Goal: Task Accomplishment & Management: Use online tool/utility

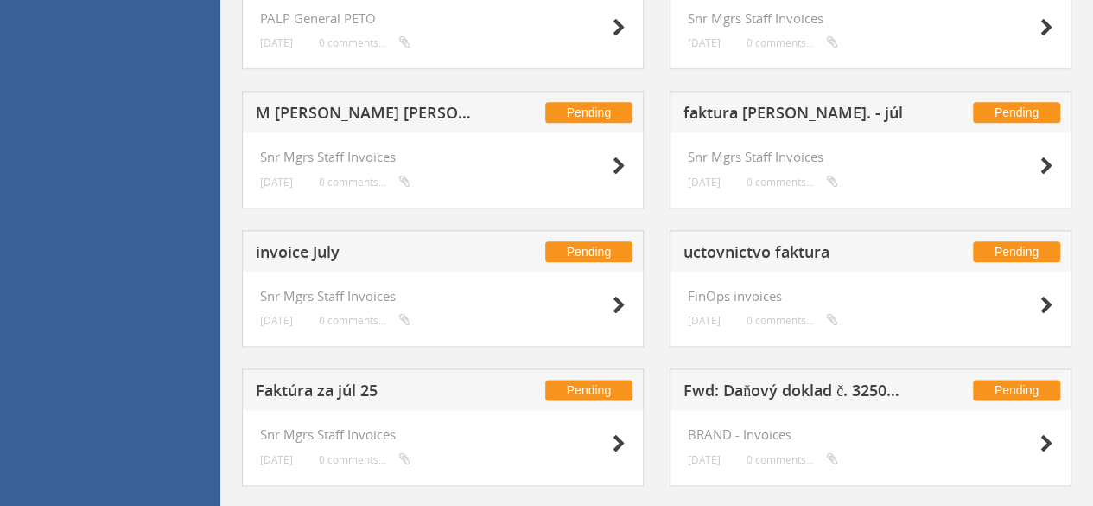
scroll to position [908, 0]
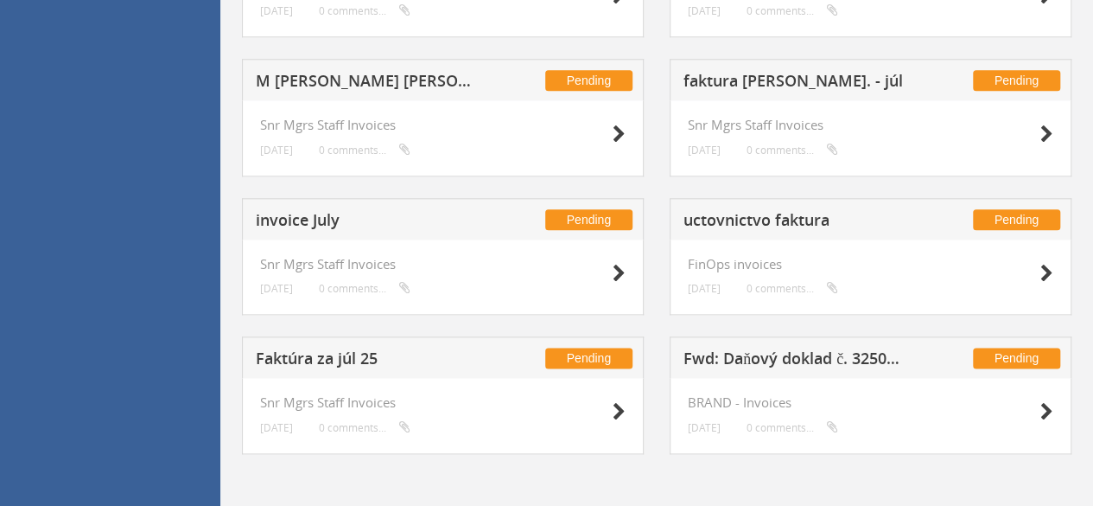
click at [289, 357] on h5 "Faktúra za júl 25" at bounding box center [368, 361] width 225 height 22
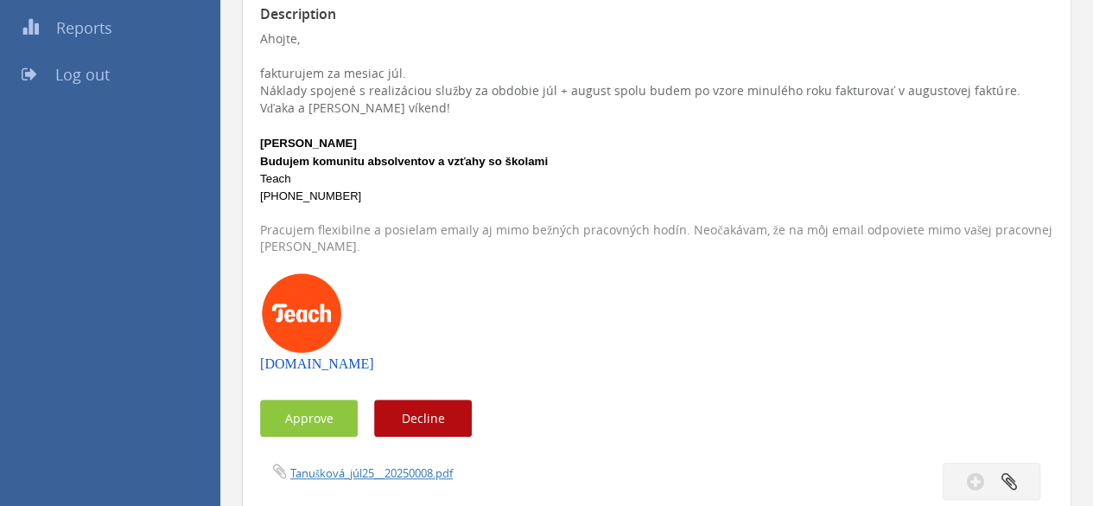
scroll to position [421, 0]
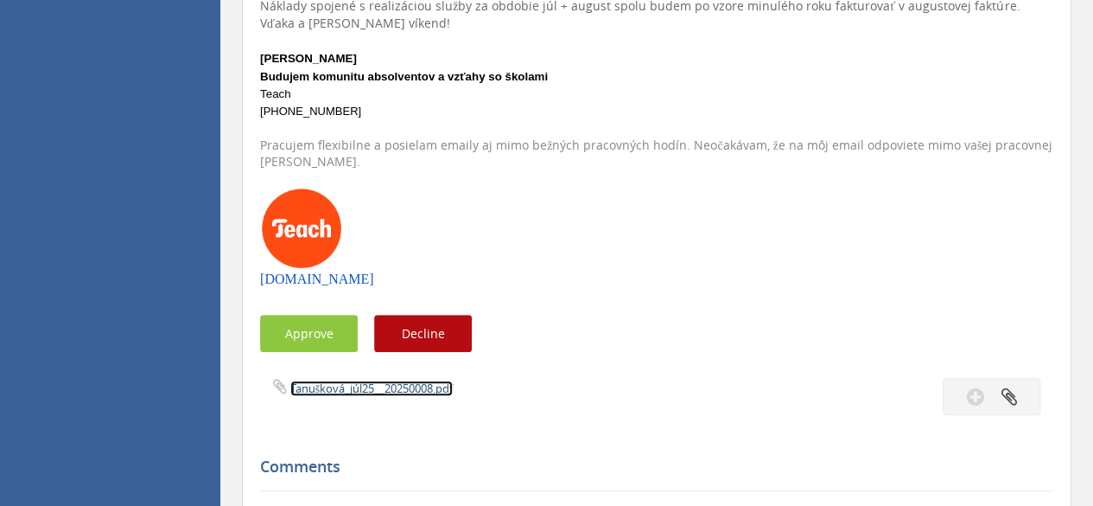
click at [395, 390] on link "Tanušková_júl25__20250008.pdf" at bounding box center [371, 388] width 163 height 16
click at [332, 337] on button "Approve" at bounding box center [309, 333] width 98 height 37
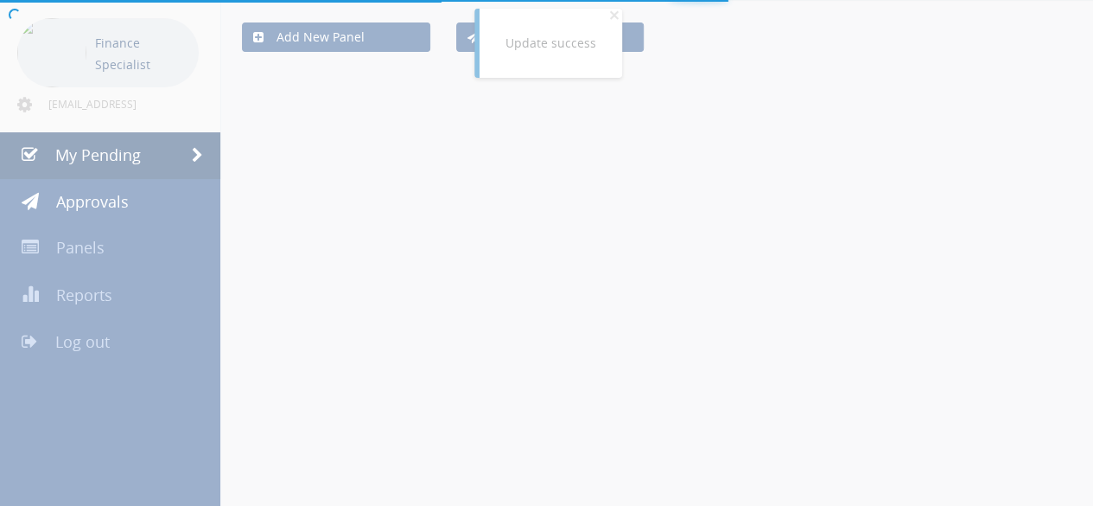
scroll to position [421, 0]
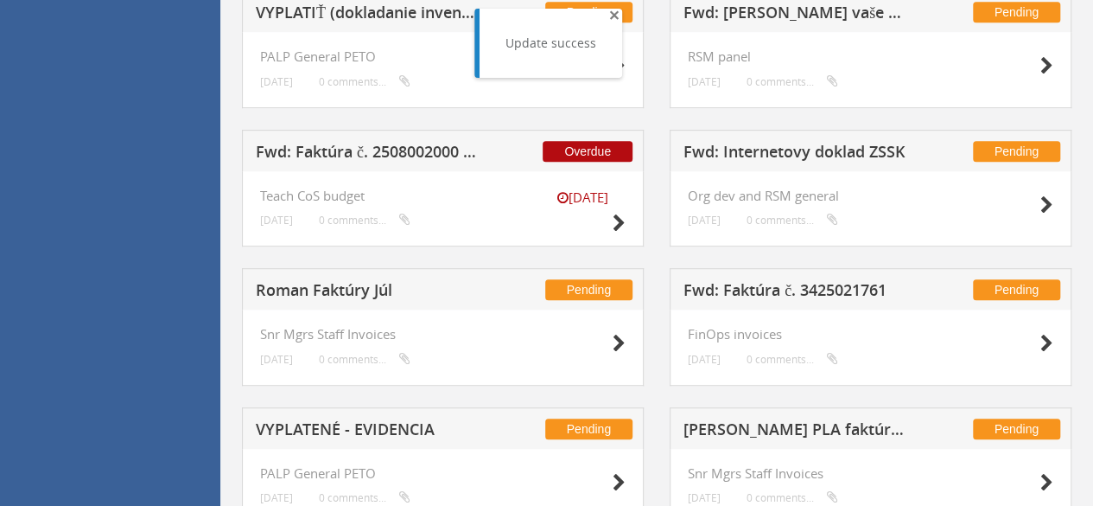
click at [612, 16] on span "×" at bounding box center [614, 15] width 10 height 24
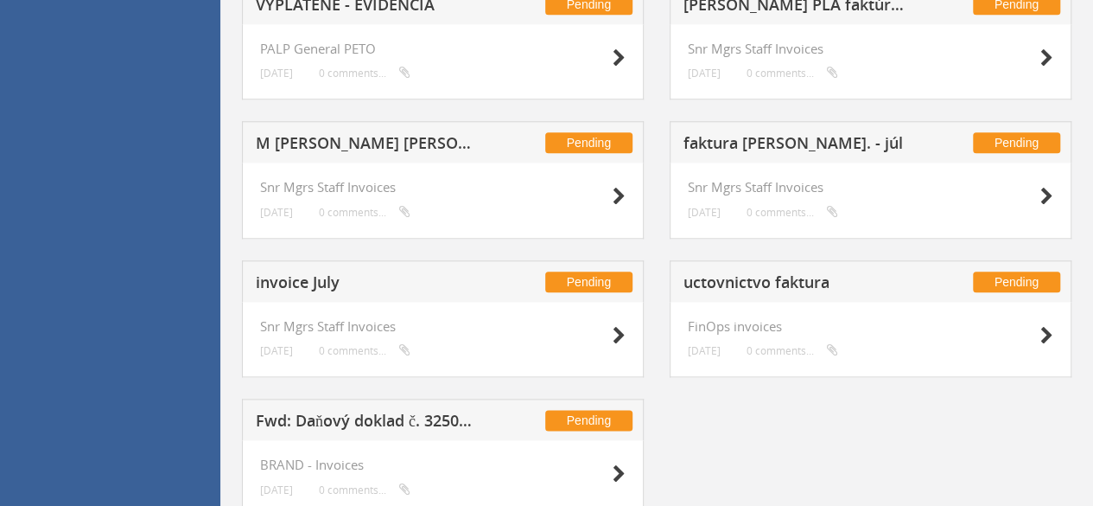
scroll to position [878, 0]
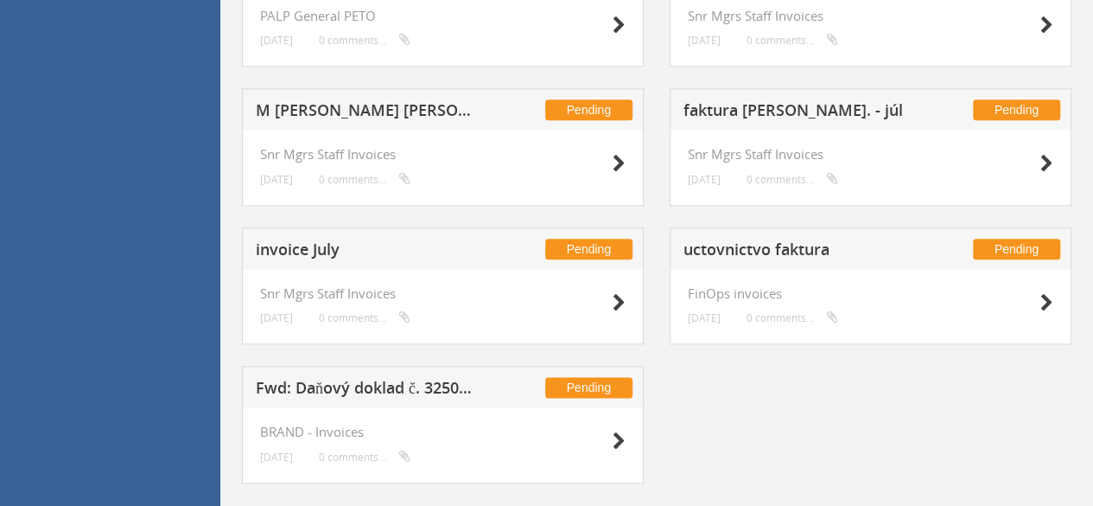
click at [762, 254] on h5 "uctovnictvo faktura" at bounding box center [796, 252] width 225 height 22
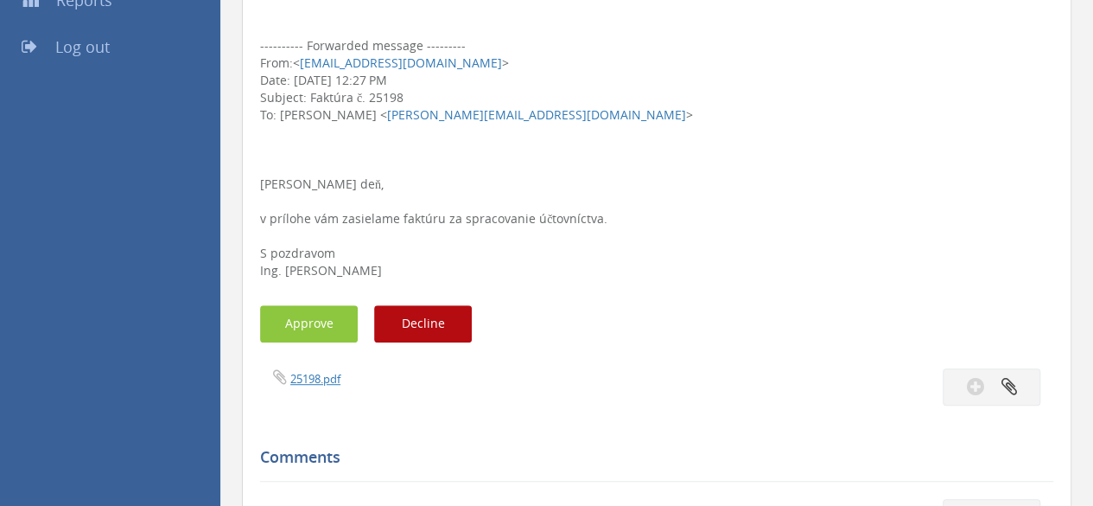
scroll to position [383, 0]
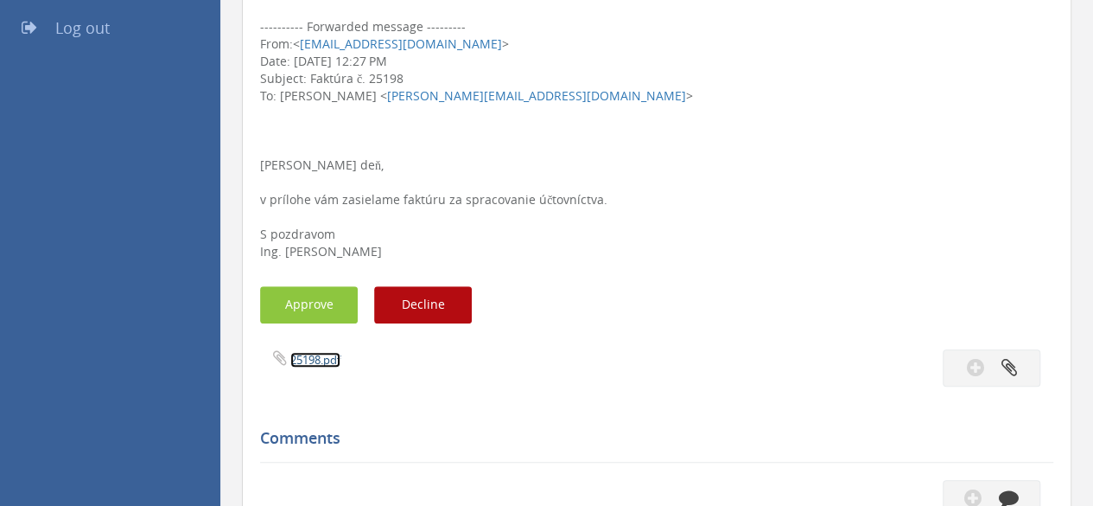
click at [323, 364] on link "25198.pdf" at bounding box center [315, 360] width 50 height 16
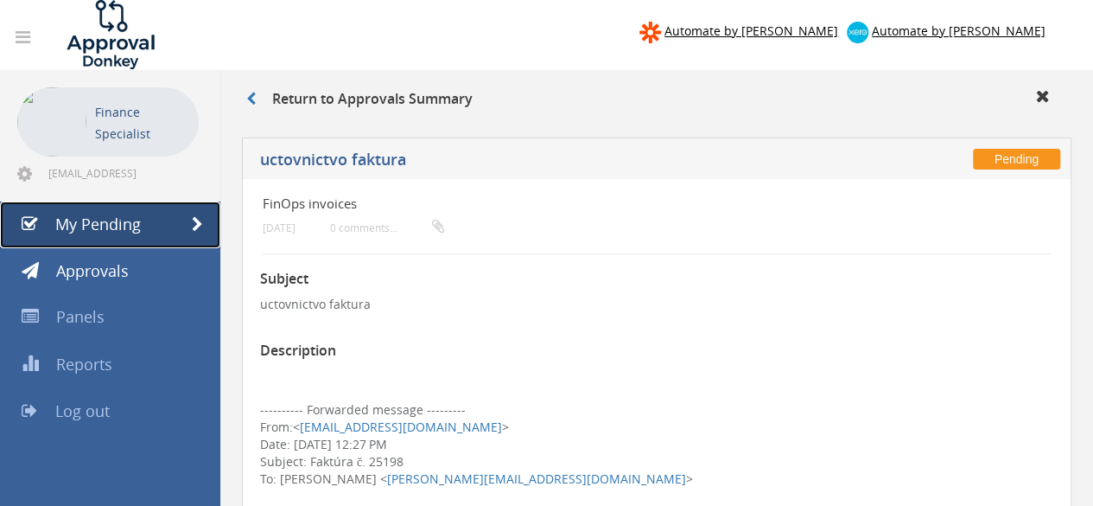
click at [143, 220] on link "My Pending" at bounding box center [110, 224] width 220 height 47
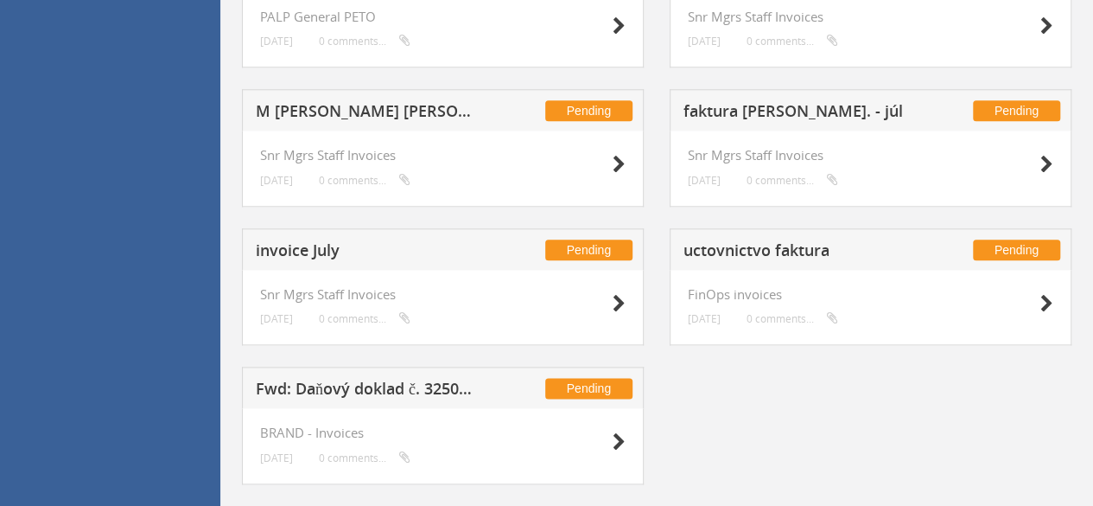
scroll to position [878, 0]
click at [296, 245] on h5 "invoice July" at bounding box center [368, 252] width 225 height 22
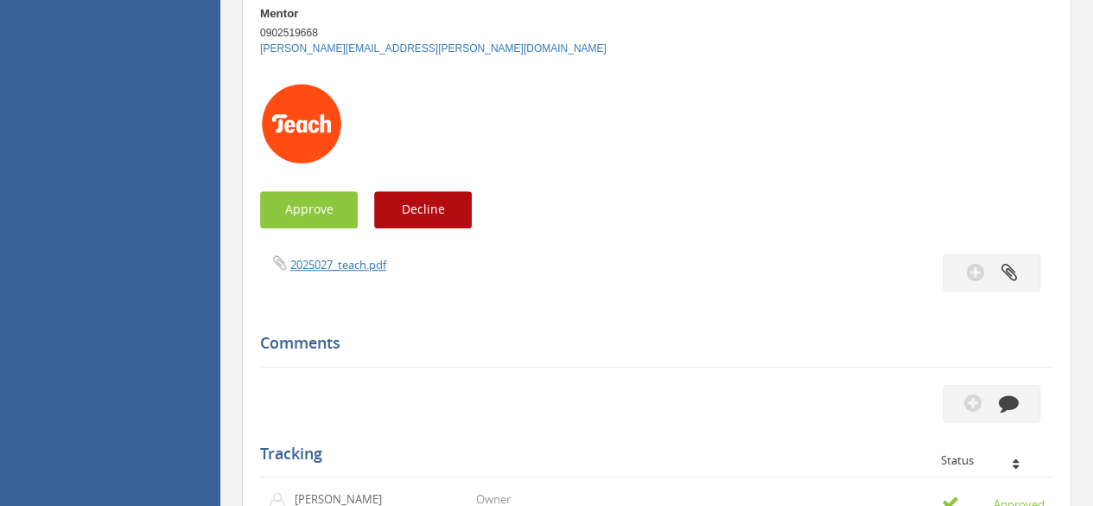
scroll to position [545, 0]
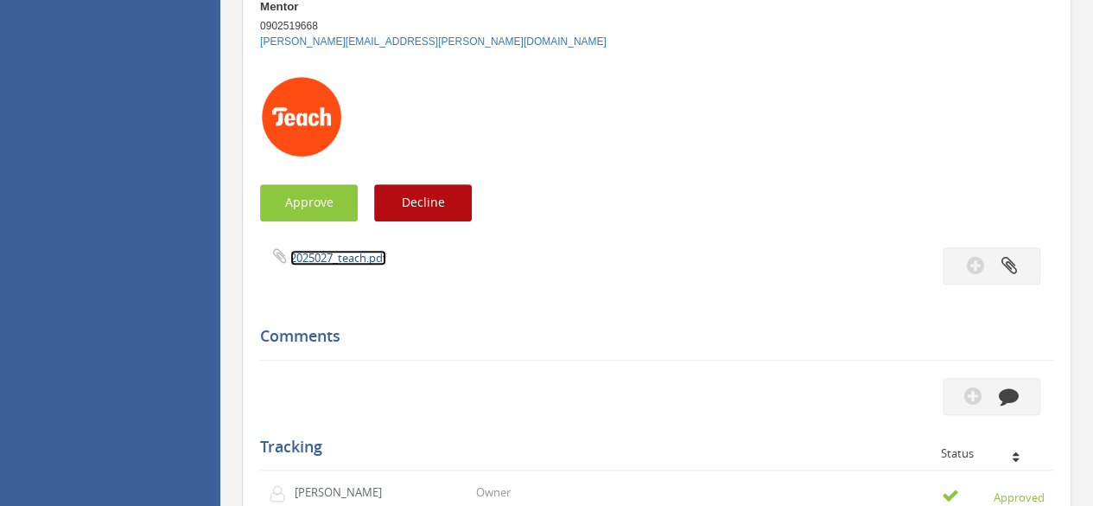
click at [313, 260] on link "2025027_teach.pdf" at bounding box center [338, 258] width 96 height 16
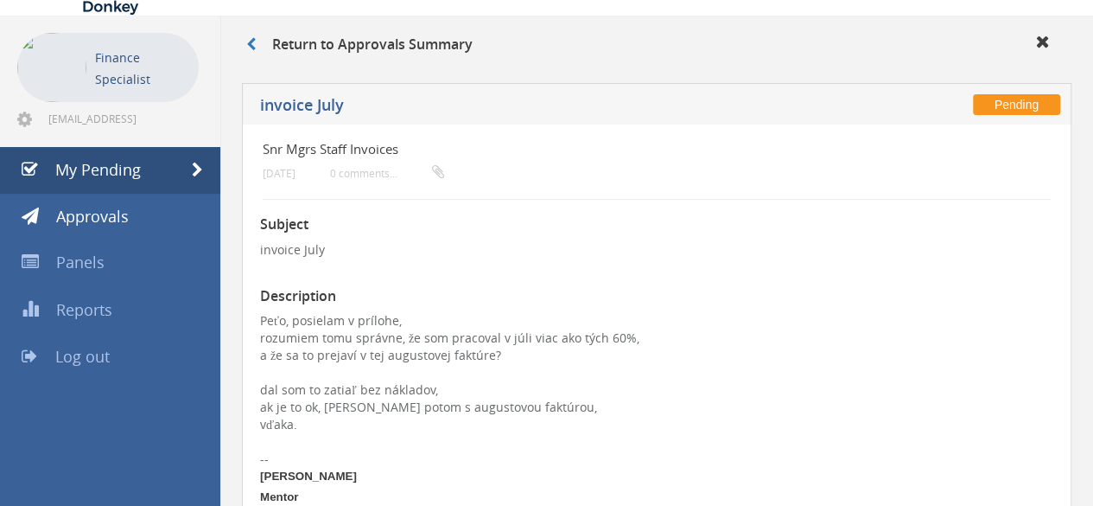
scroll to position [52, 0]
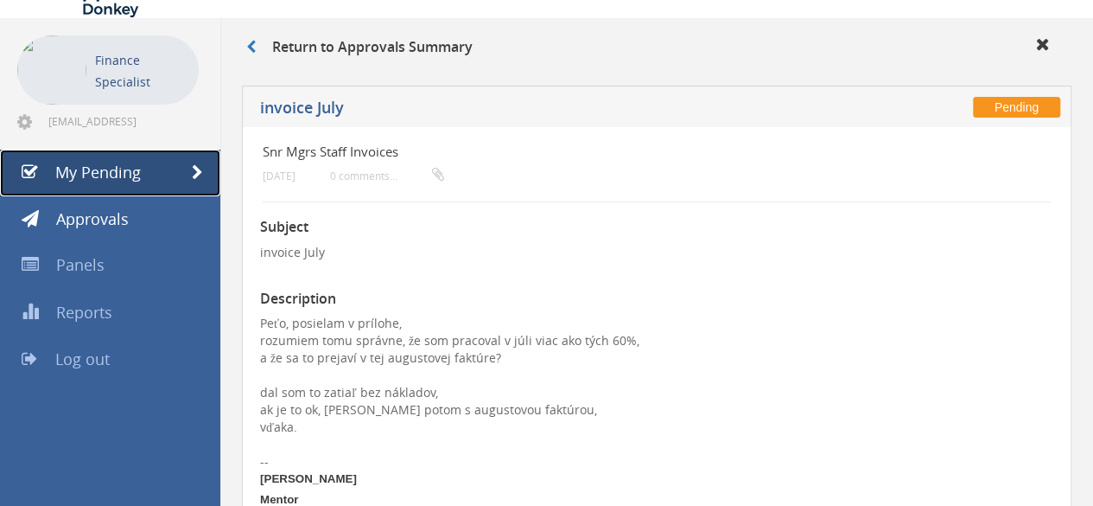
click at [119, 187] on link "My Pending" at bounding box center [110, 173] width 220 height 47
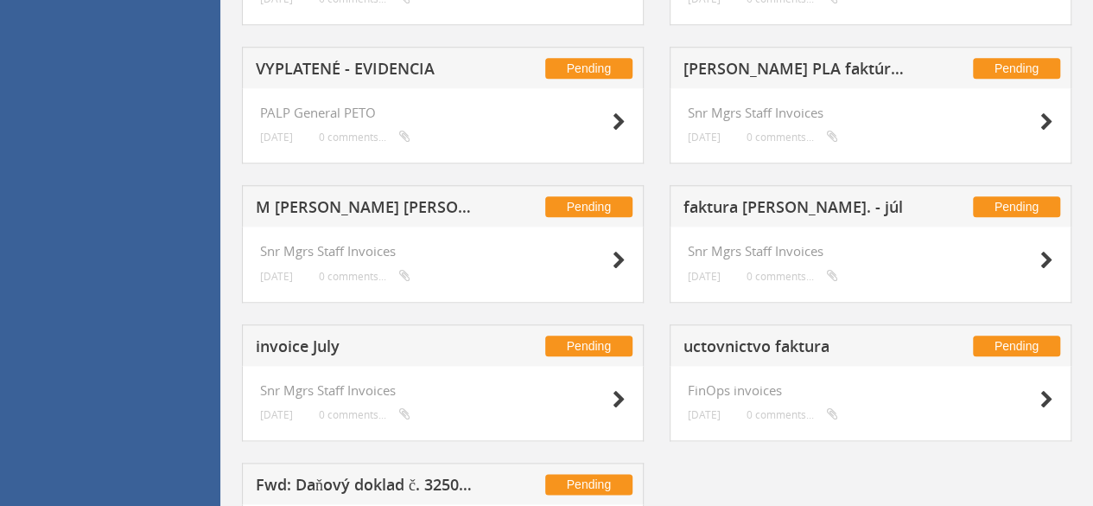
click at [775, 201] on h5 "faktura [PERSON_NAME]. - júl" at bounding box center [796, 210] width 225 height 22
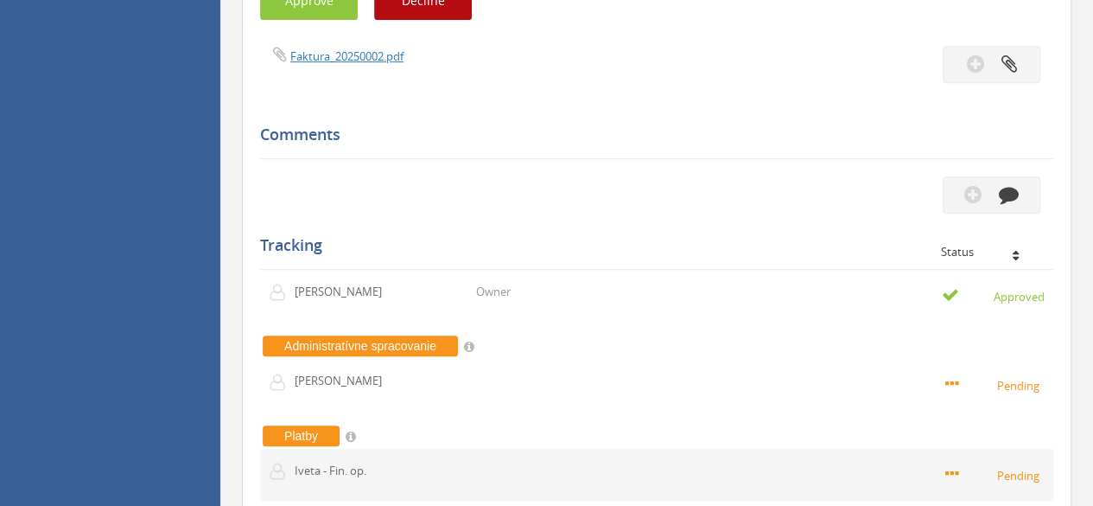
scroll to position [478, 0]
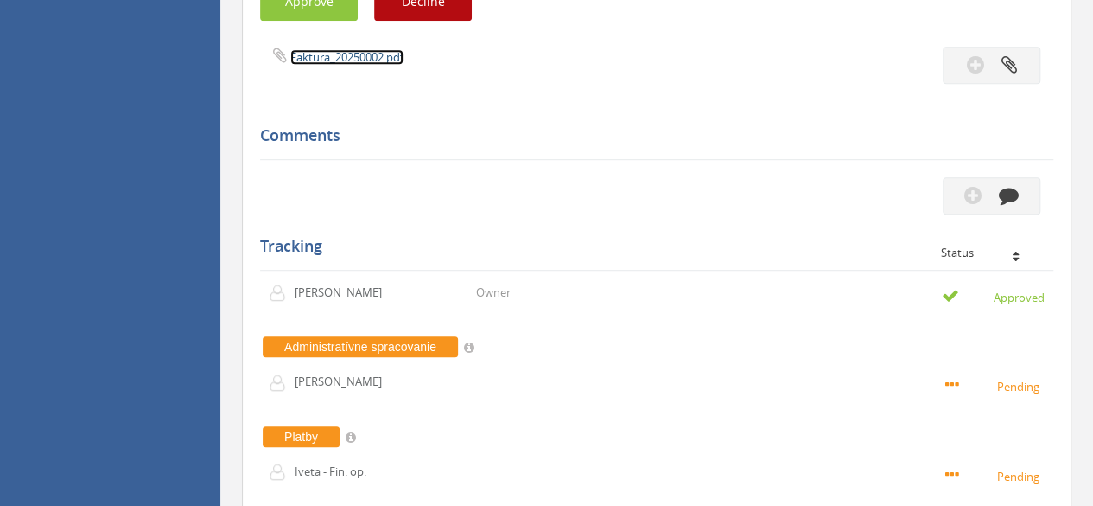
click at [369, 61] on link "Faktura_20250002.pdf" at bounding box center [346, 57] width 113 height 16
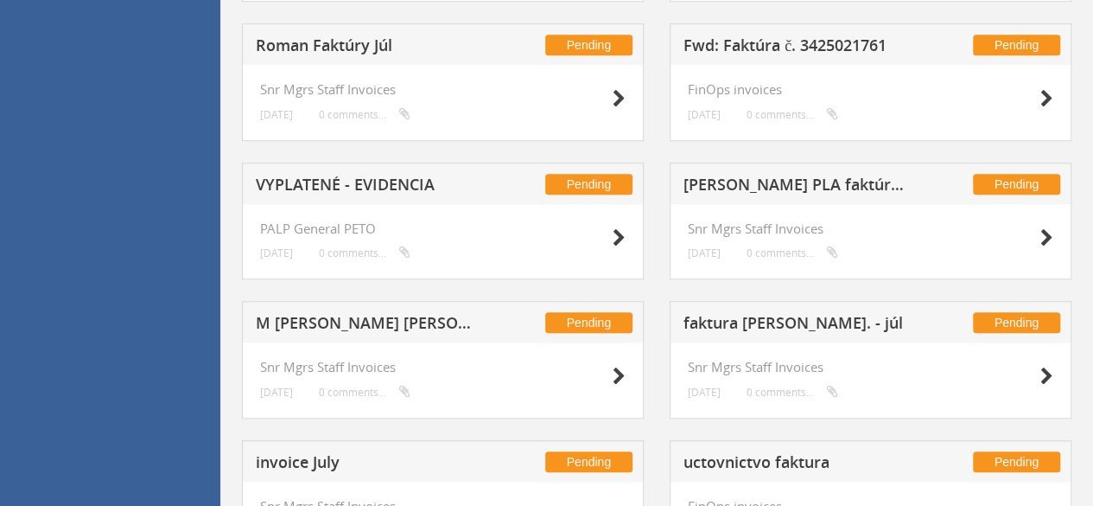
scroll to position [660, 0]
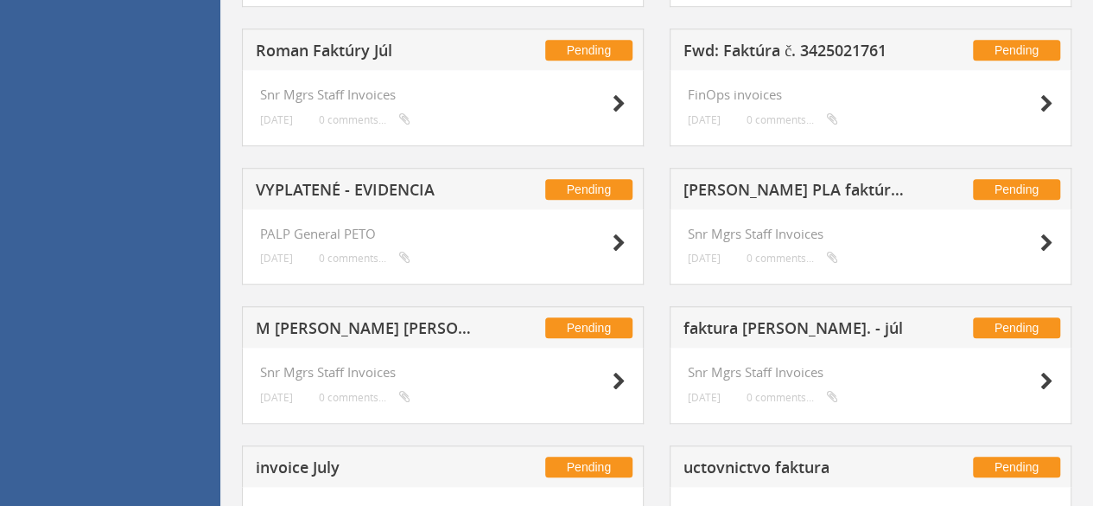
click at [768, 182] on h5 "[PERSON_NAME] PLA faktúra júl" at bounding box center [796, 193] width 225 height 22
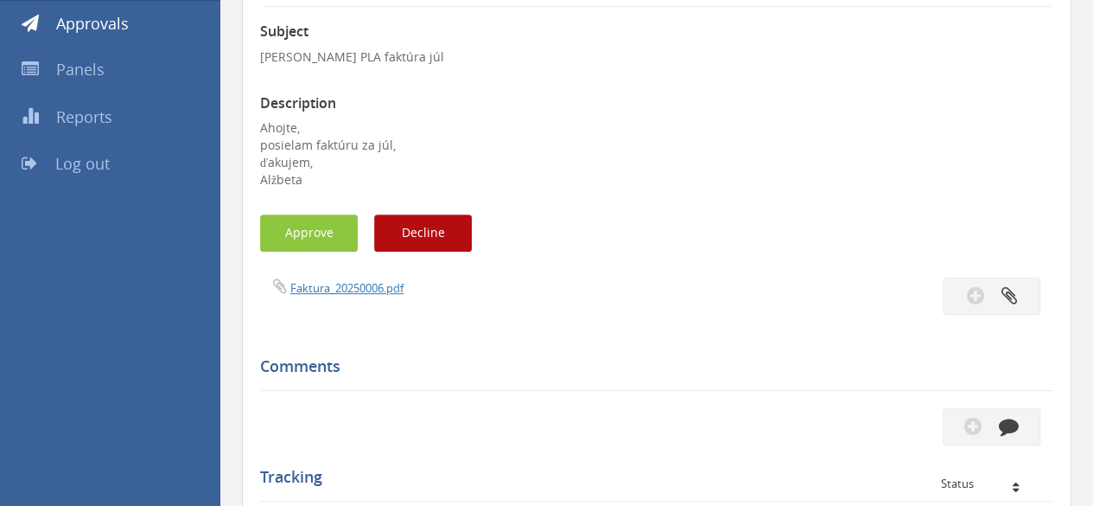
scroll to position [245, 0]
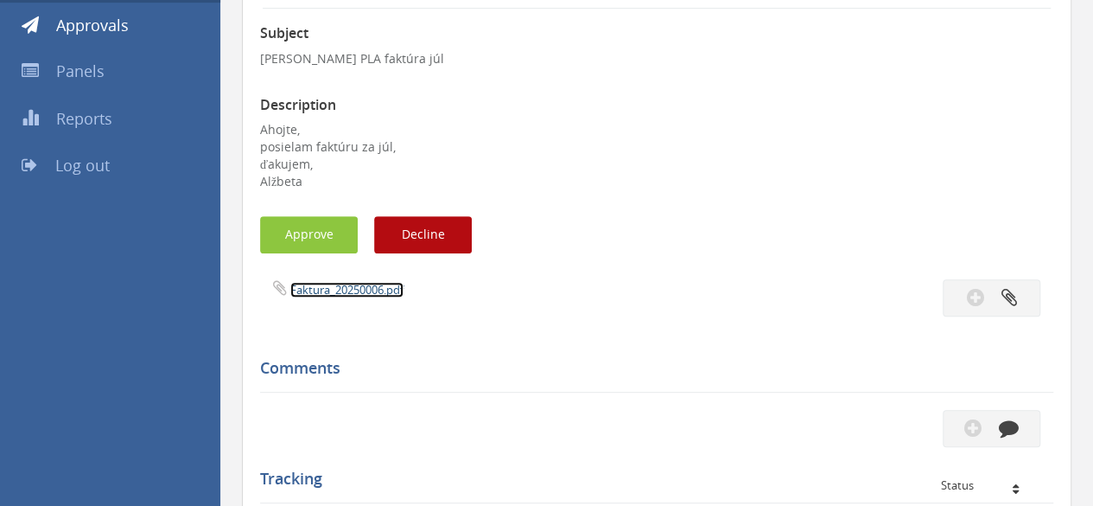
click at [342, 290] on link "Faktura_20250006.pdf" at bounding box center [346, 290] width 113 height 16
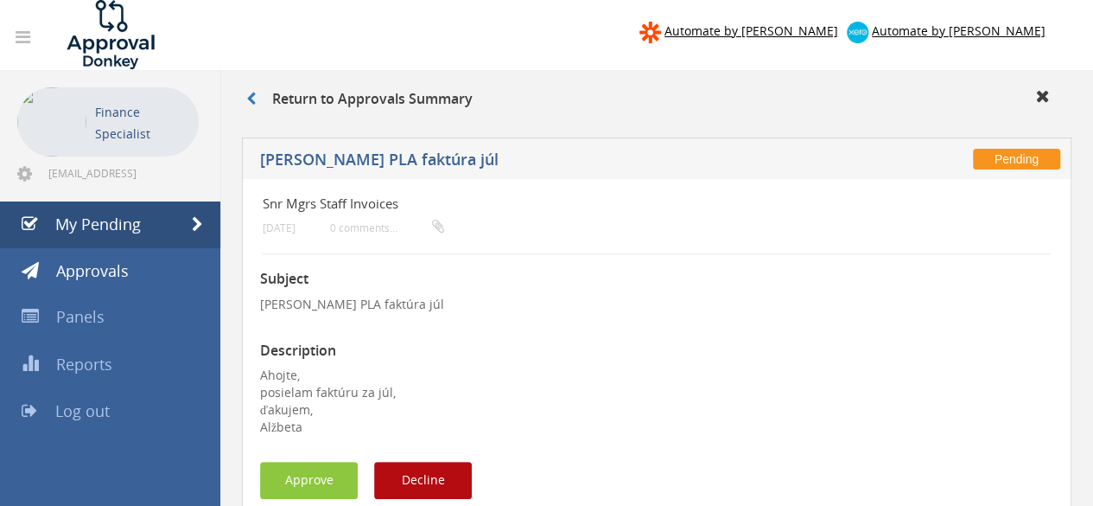
click at [169, 198] on li "Finance Specialist info@teachforslovakia.sk" at bounding box center [110, 135] width 220 height 131
click at [169, 208] on link "My Pending" at bounding box center [110, 224] width 220 height 47
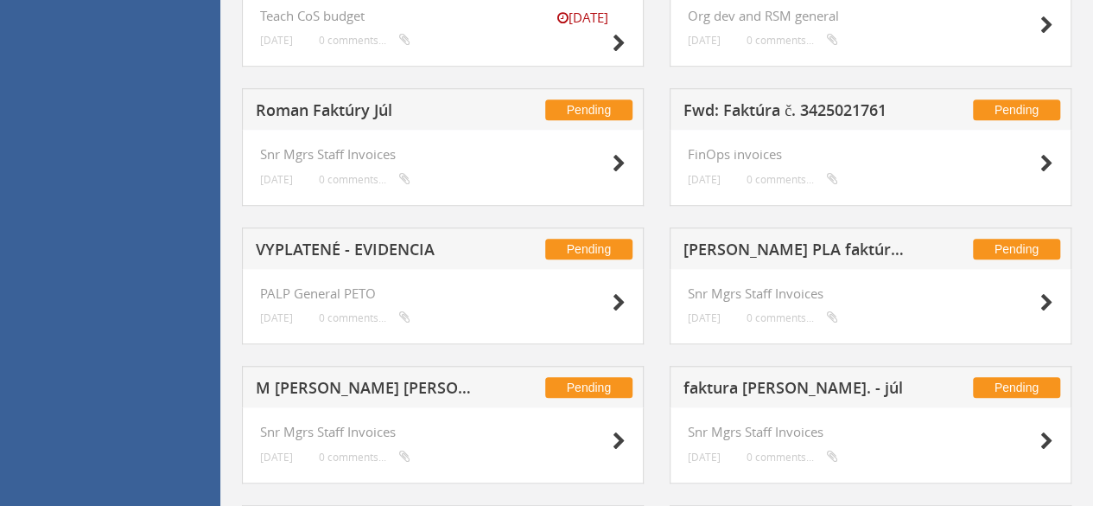
scroll to position [599, 0]
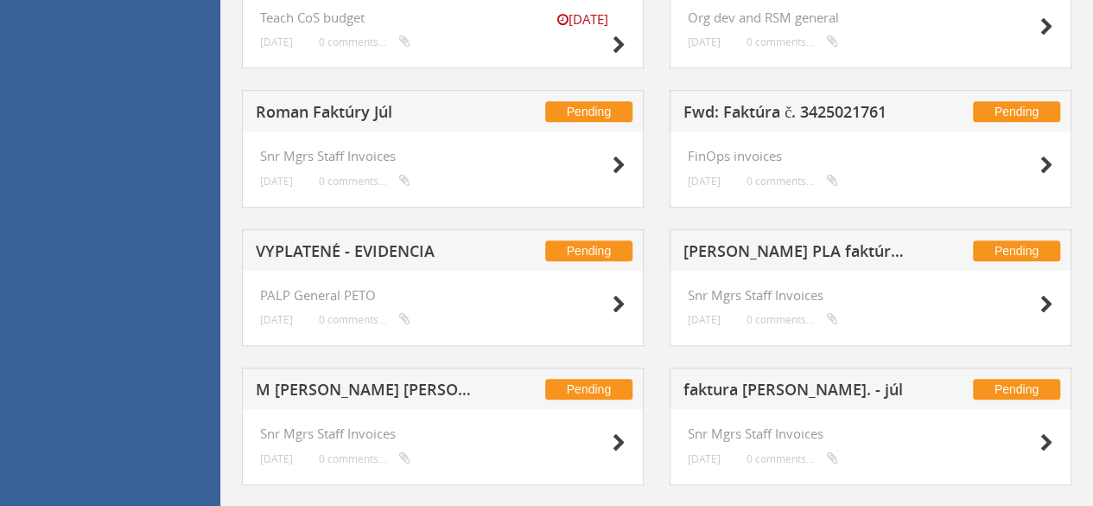
click at [790, 109] on h5 "Fwd: Faktúra č. 3425021761" at bounding box center [796, 115] width 225 height 22
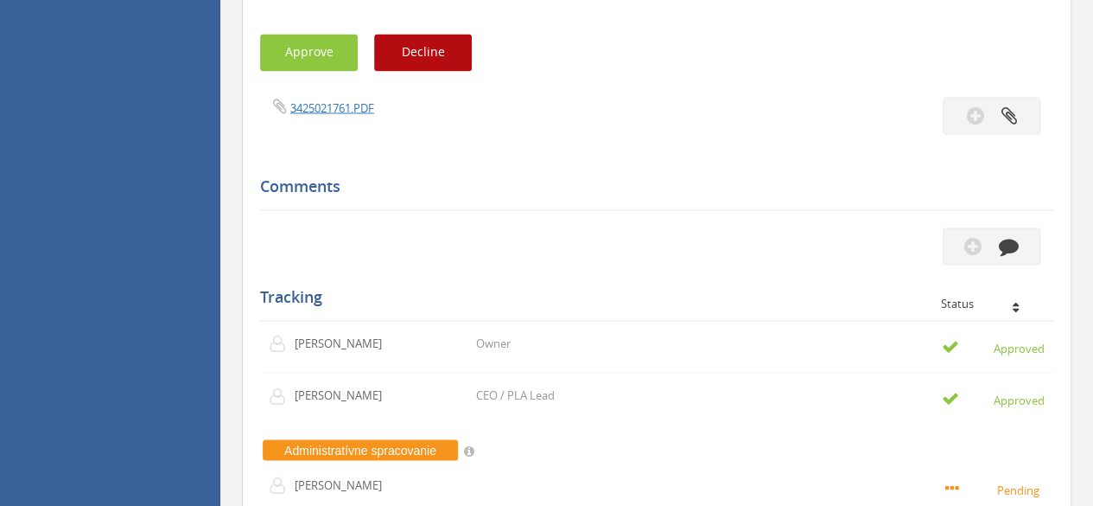
scroll to position [1552, 0]
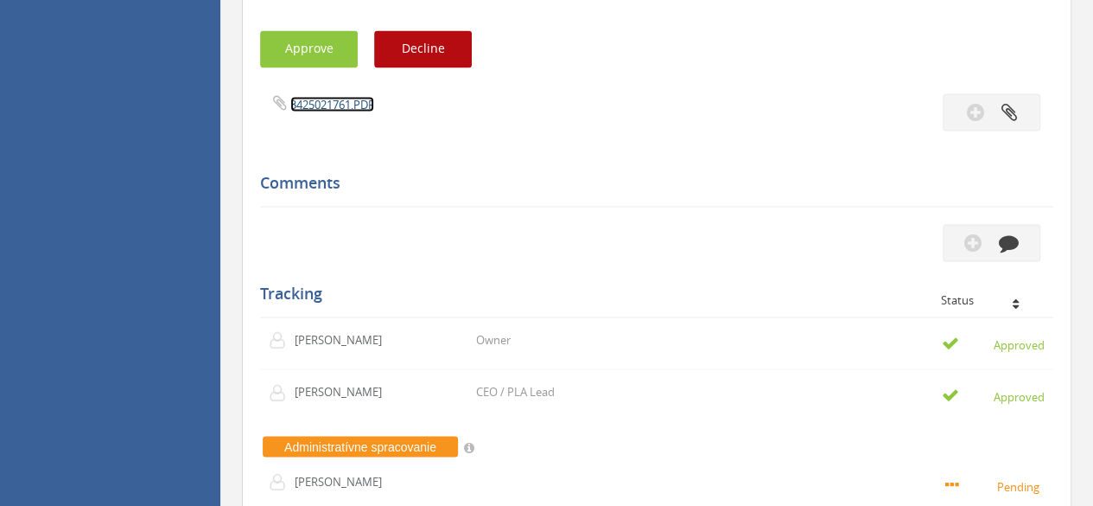
click at [341, 96] on link "3425021761.PDF" at bounding box center [332, 104] width 84 height 16
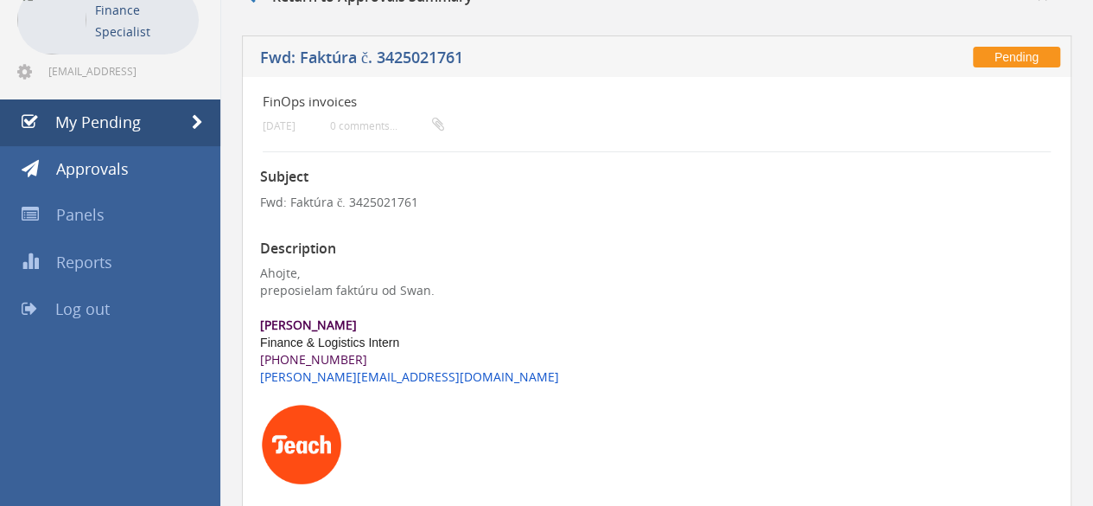
scroll to position [67, 0]
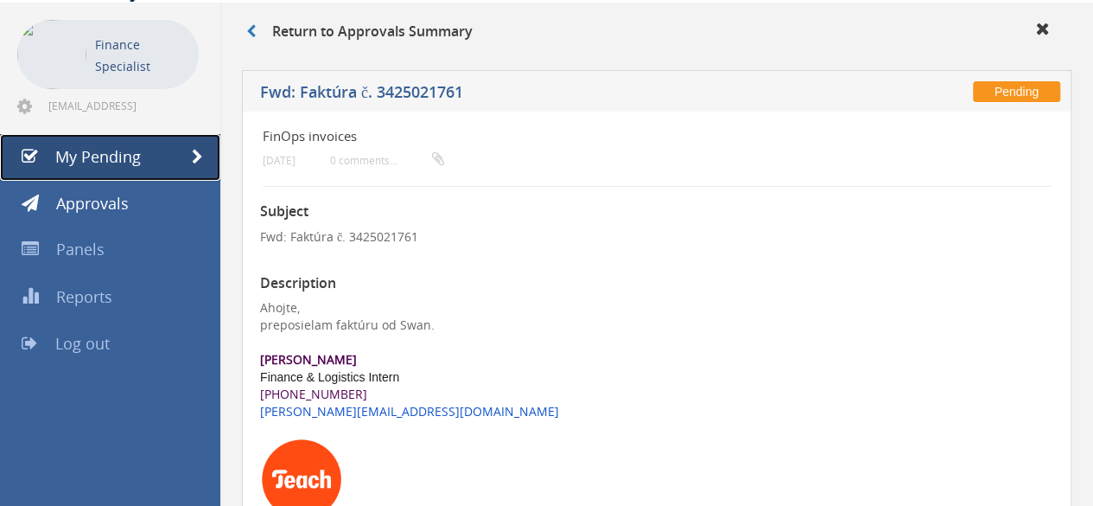
click at [106, 175] on link "My Pending" at bounding box center [110, 157] width 220 height 47
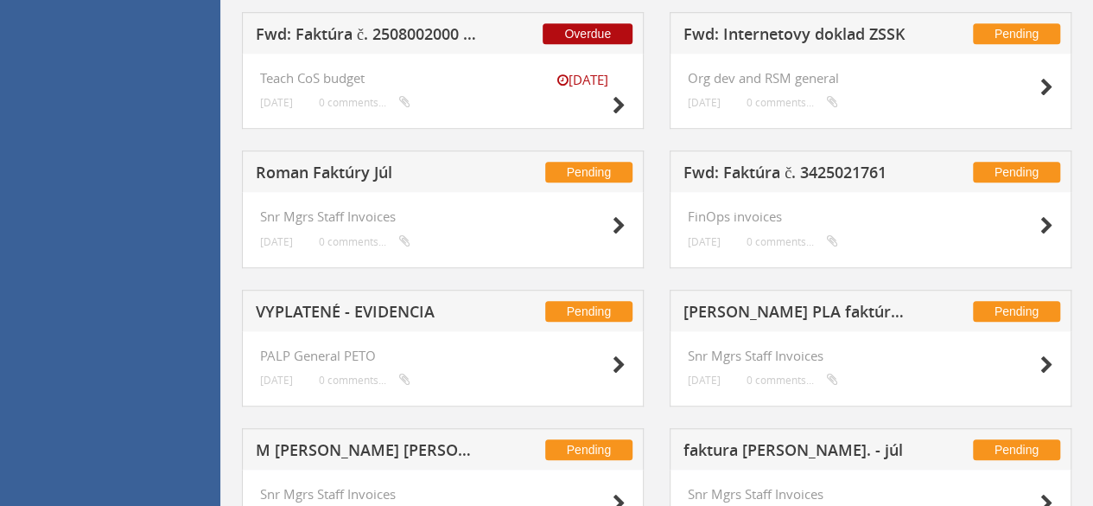
scroll to position [539, 0]
click at [345, 176] on h5 "Roman Faktúry Júl" at bounding box center [368, 174] width 225 height 22
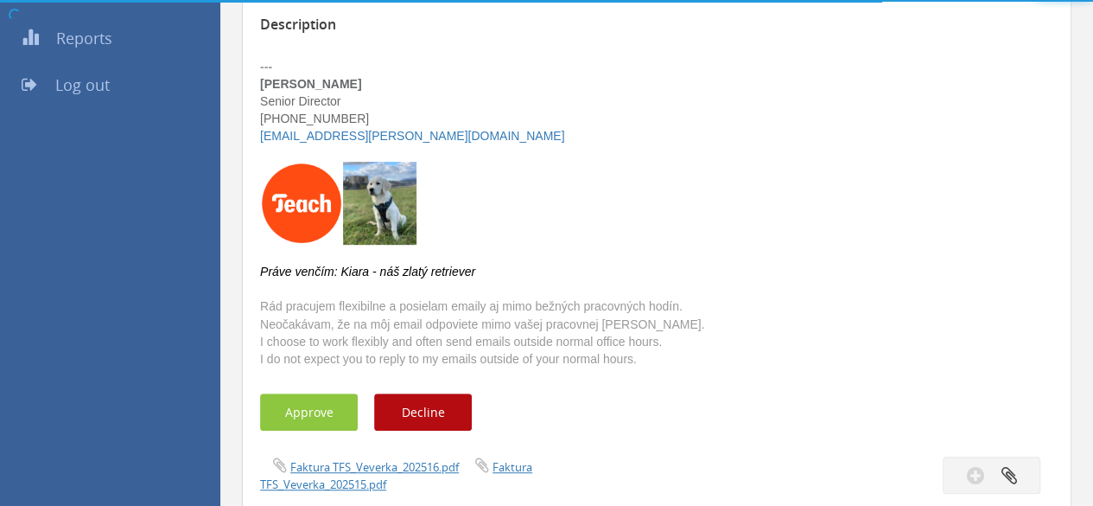
scroll to position [539, 0]
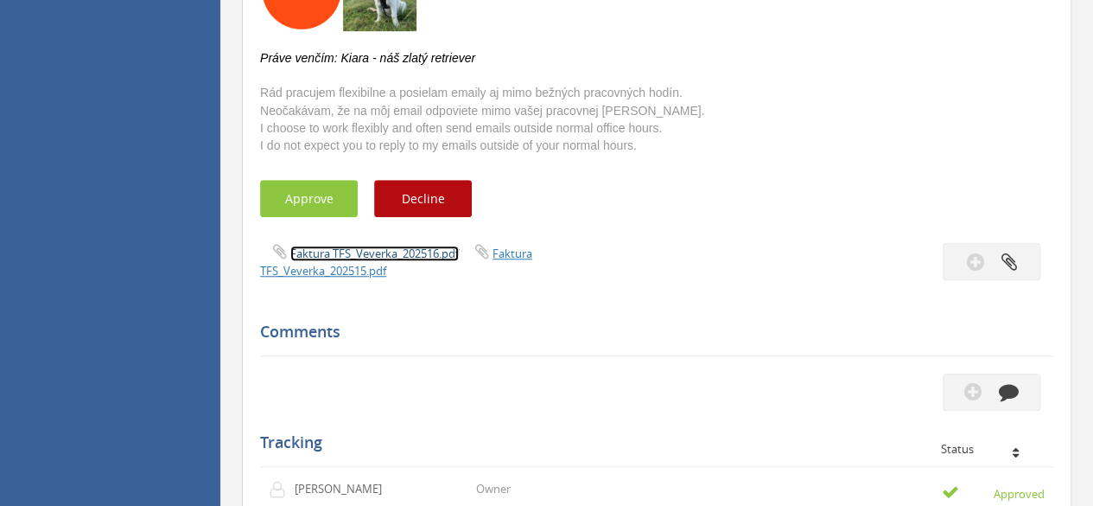
click at [433, 253] on link "Faktura TFS_Veverka_202516.pdf" at bounding box center [374, 253] width 169 height 16
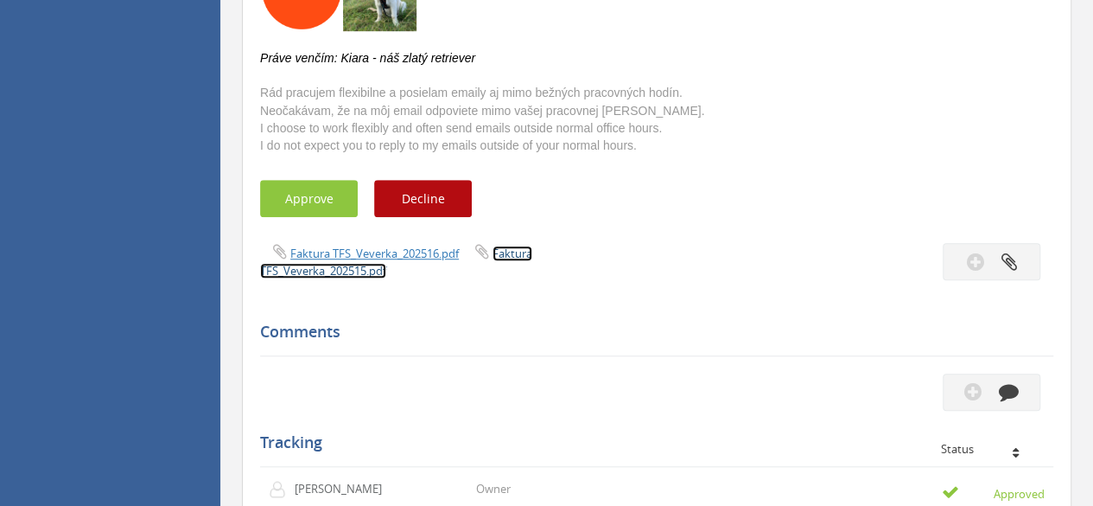
click at [508, 256] on link "Faktura TFS_Veverka_202515.pdf" at bounding box center [396, 261] width 272 height 33
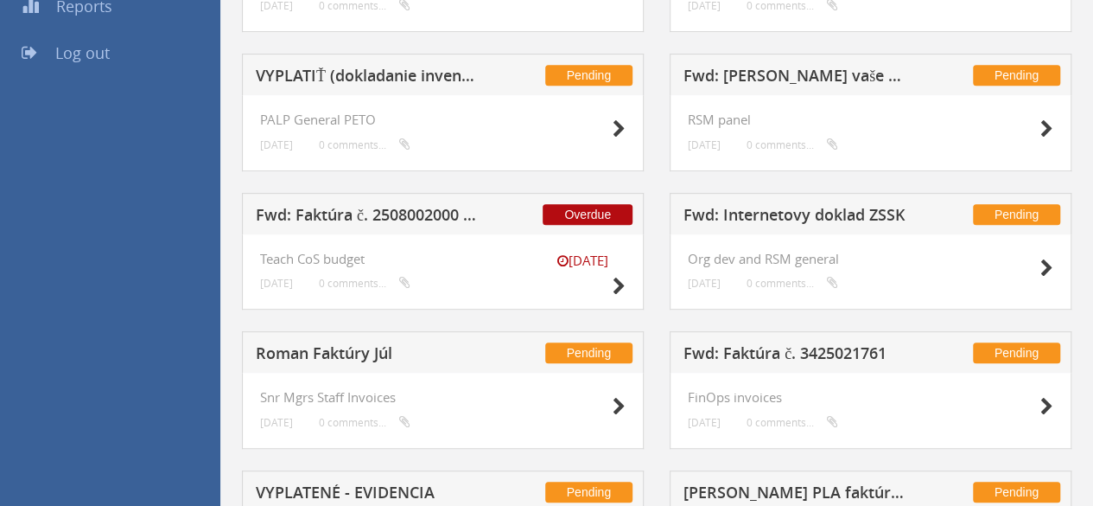
scroll to position [284, 0]
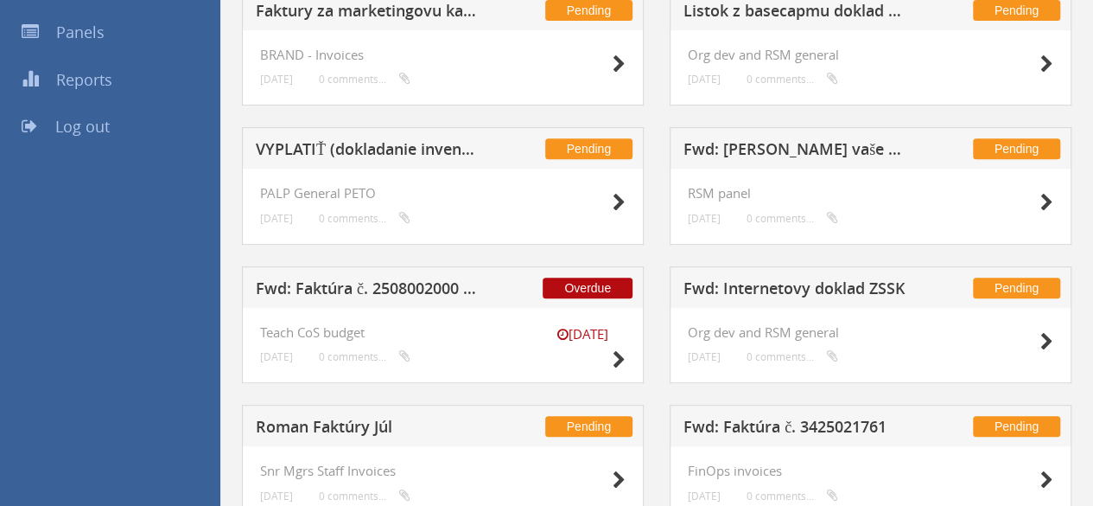
click at [437, 285] on h5 "Fwd: Faktúra č. 2508002000 | MultiSport" at bounding box center [368, 291] width 225 height 22
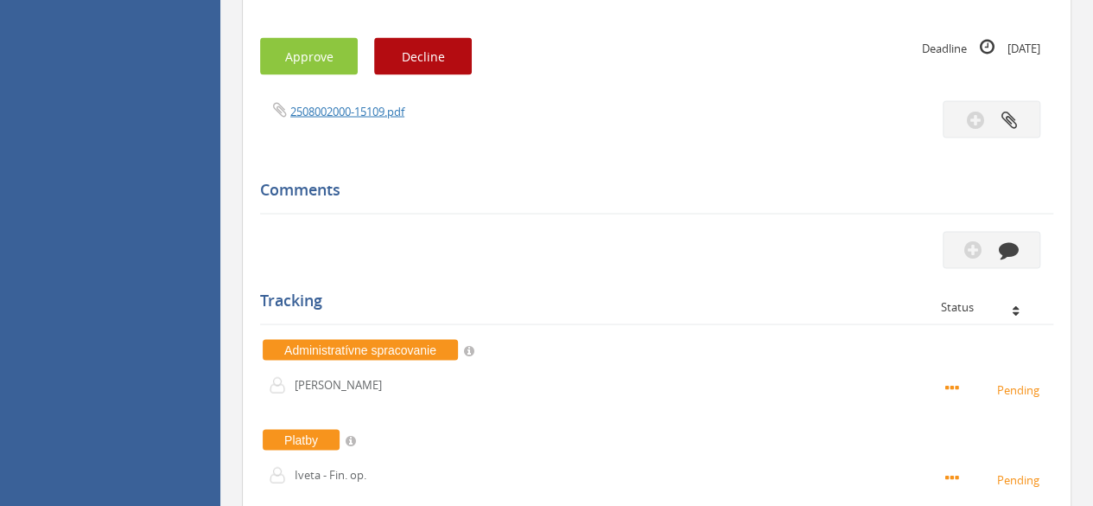
scroll to position [1603, 0]
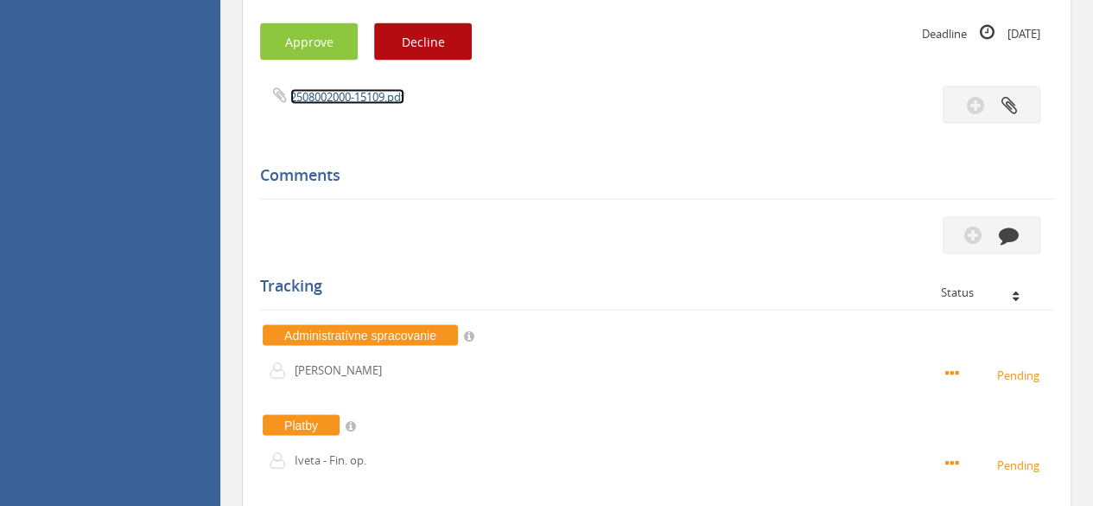
click at [360, 93] on link "2508002000-15109.pdf" at bounding box center [347, 96] width 114 height 16
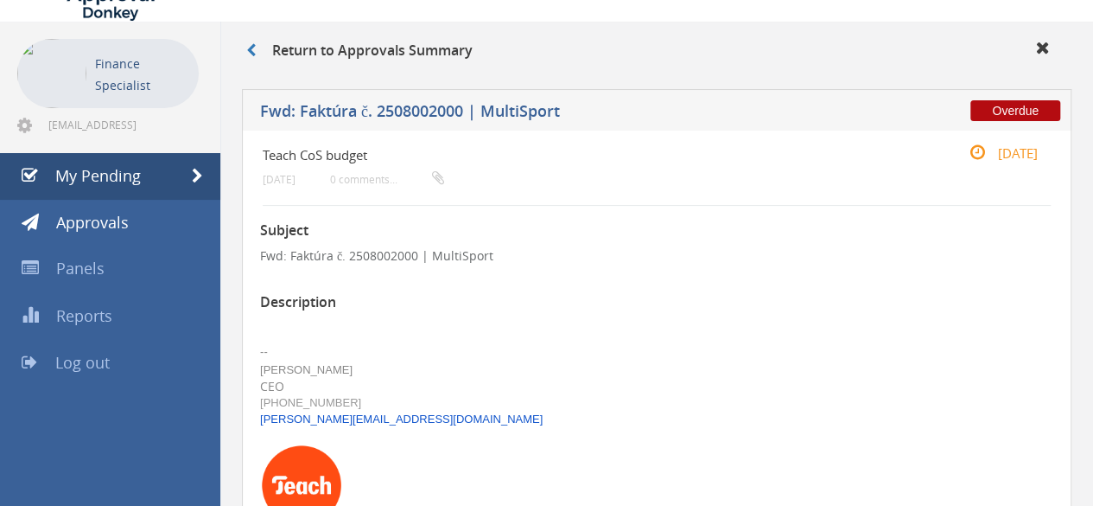
scroll to position [0, 0]
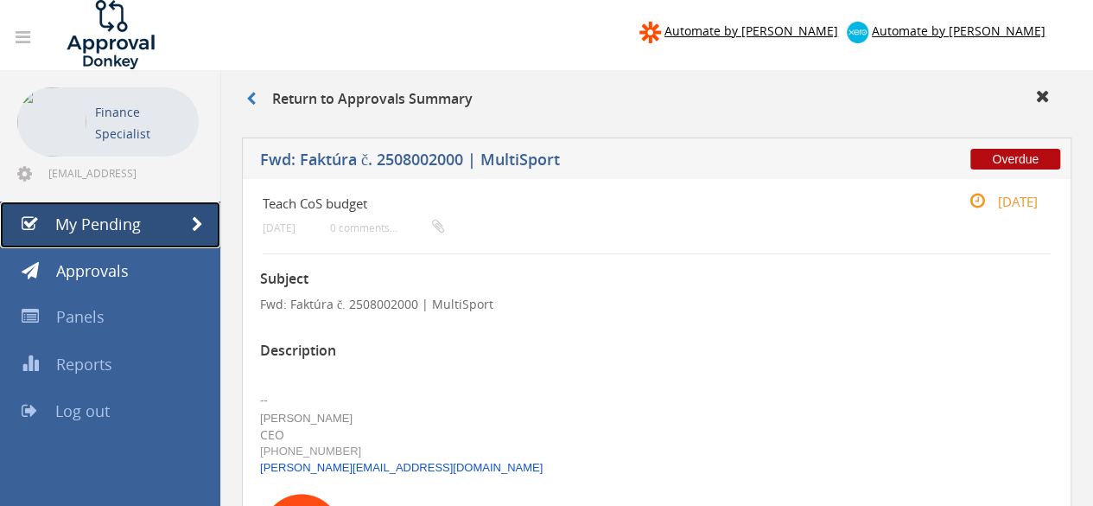
click at [105, 223] on span "My Pending" at bounding box center [98, 224] width 86 height 21
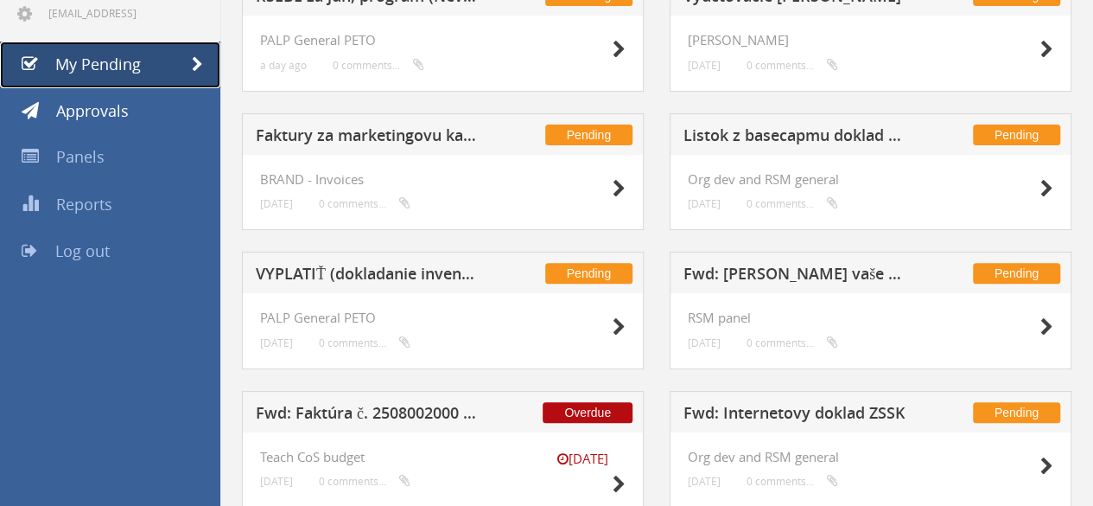
scroll to position [158, 0]
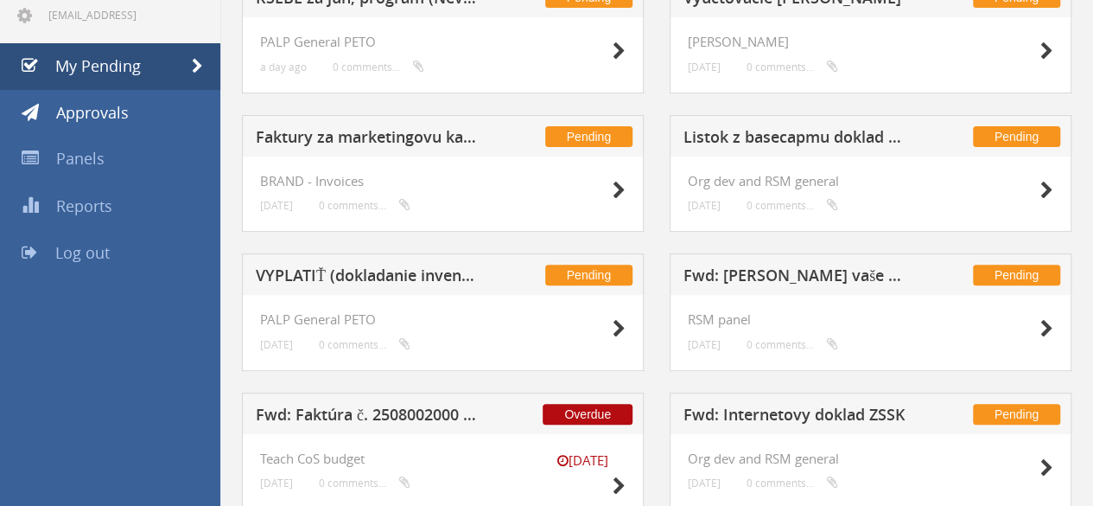
click at [371, 267] on h5 "VYPLATIŤ (dokladanie inventúra) + vyplatené Súľov" at bounding box center [368, 278] width 225 height 22
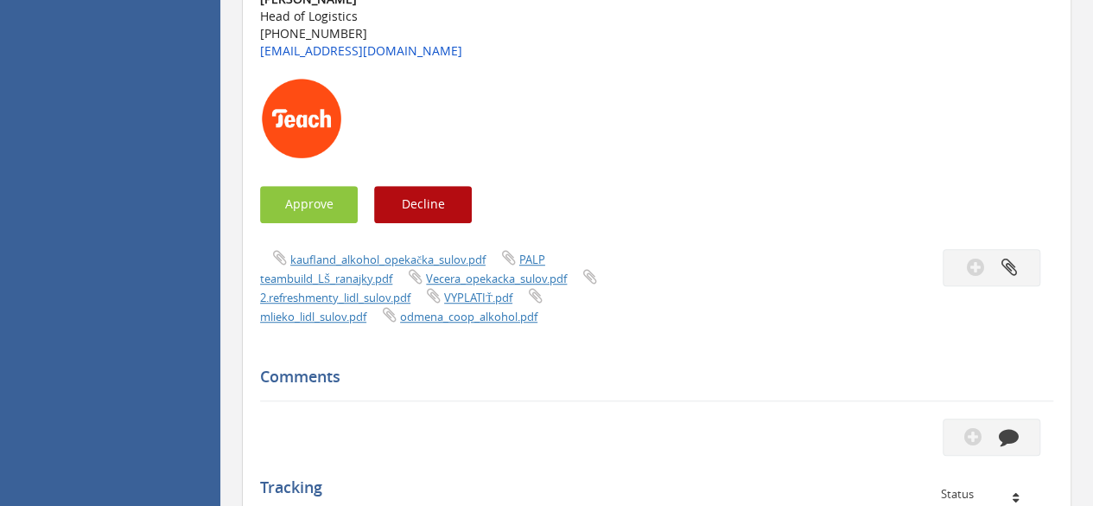
scroll to position [491, 0]
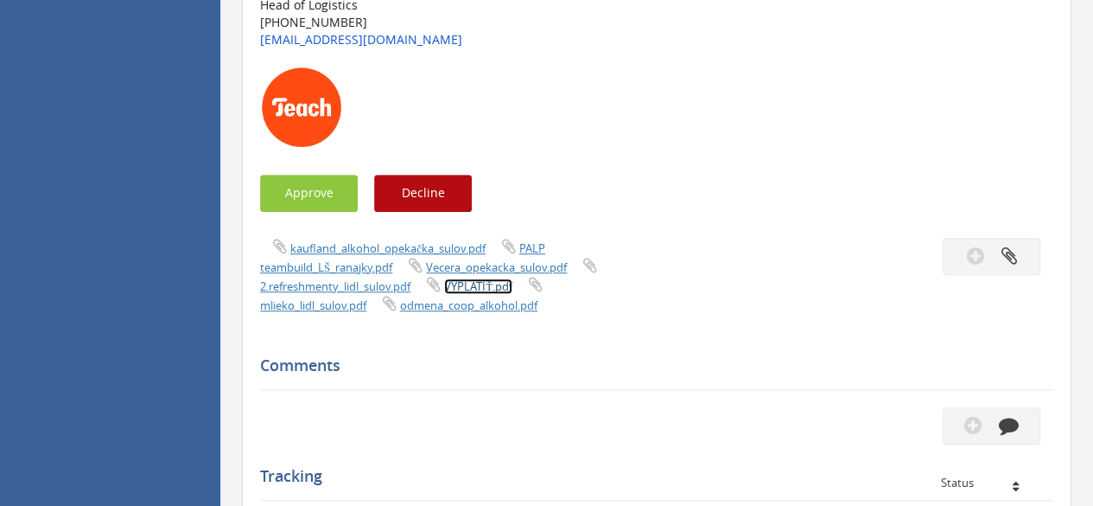
click at [478, 288] on link "VYPLATIŤ.pdf" at bounding box center [478, 286] width 68 height 16
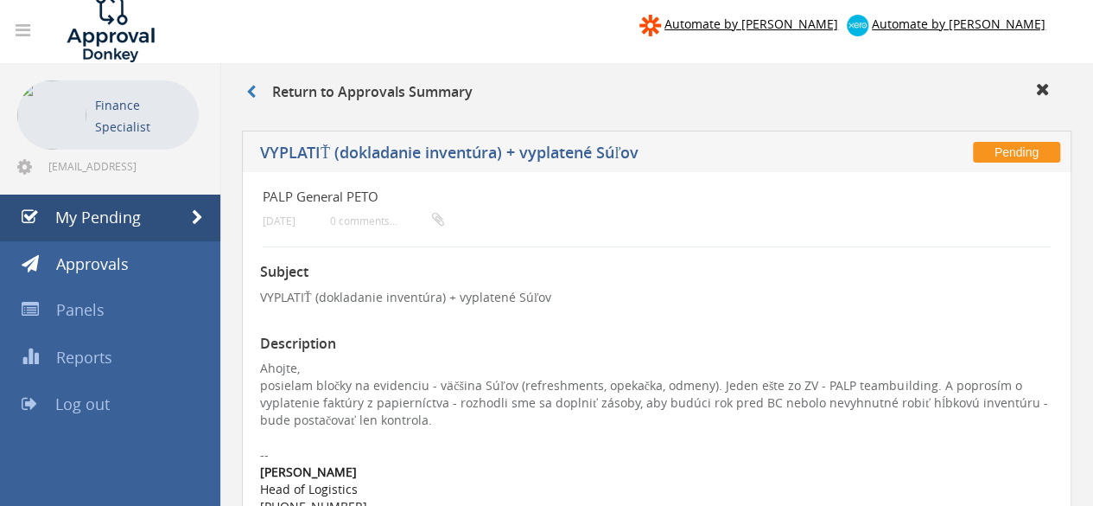
scroll to position [0, 0]
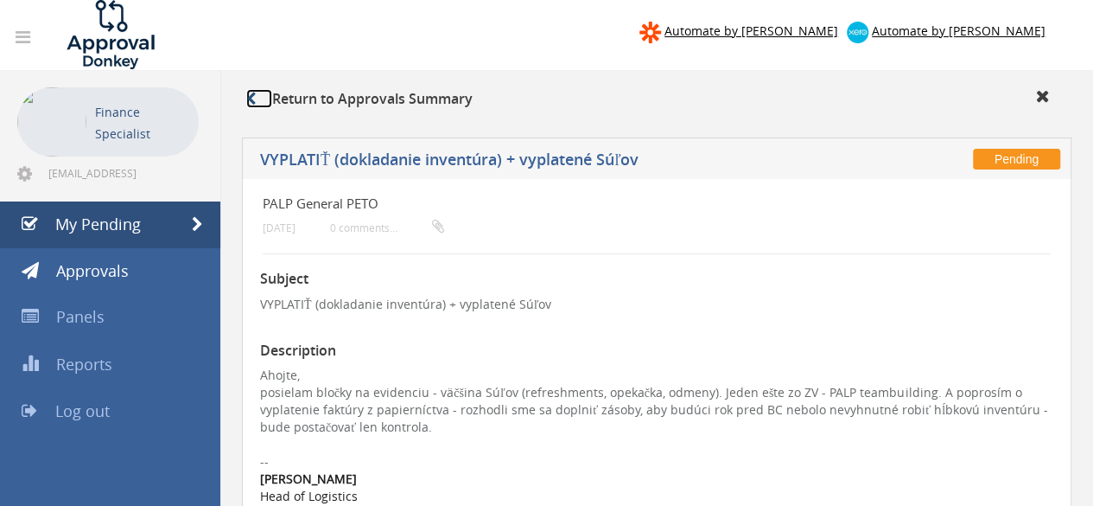
click at [259, 101] on link at bounding box center [259, 98] width 26 height 19
click at [163, 224] on link "My Pending" at bounding box center [110, 224] width 220 height 47
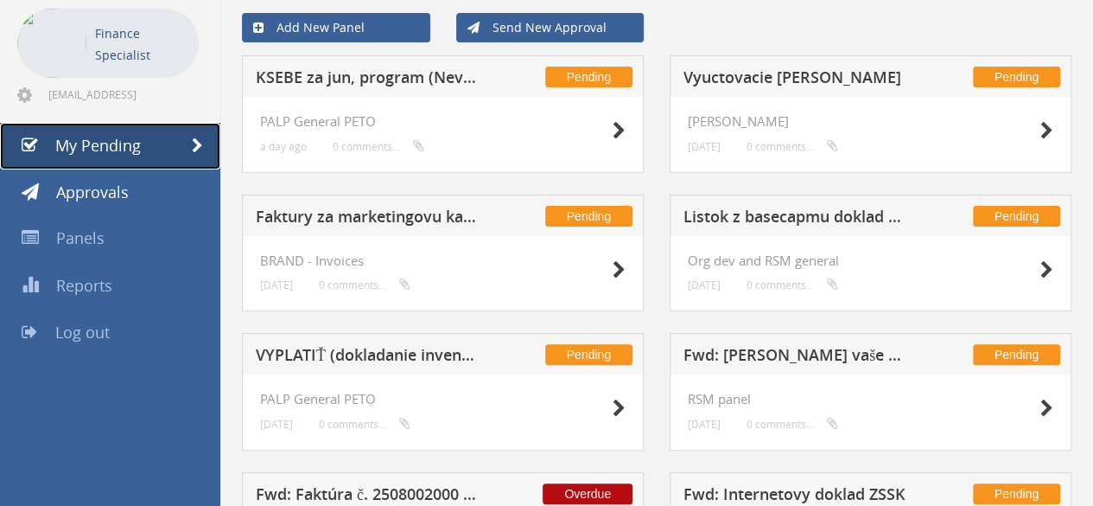
scroll to position [78, 0]
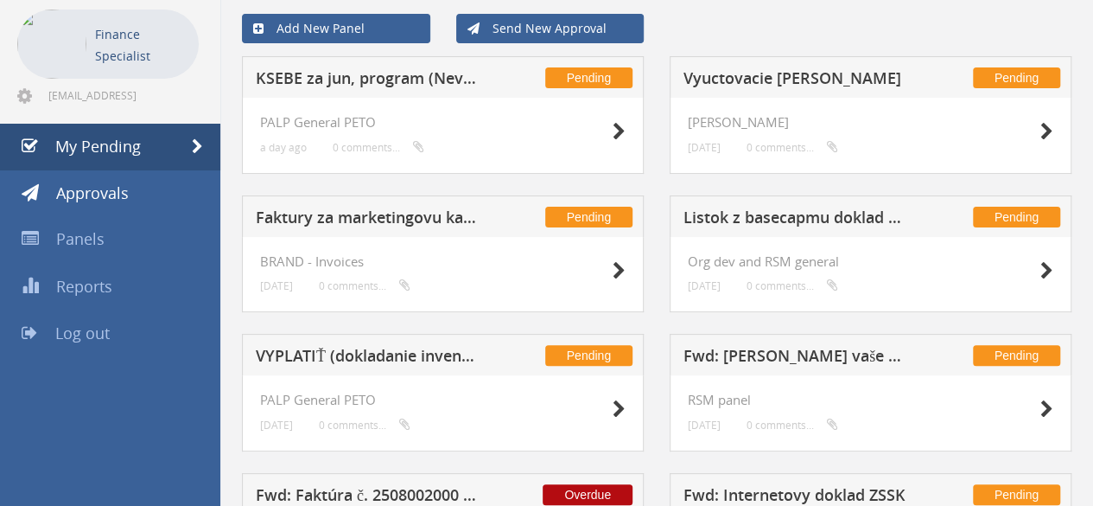
click at [392, 214] on h5 "Faktury za marketingovu kampan na evidenciu" at bounding box center [368, 220] width 225 height 22
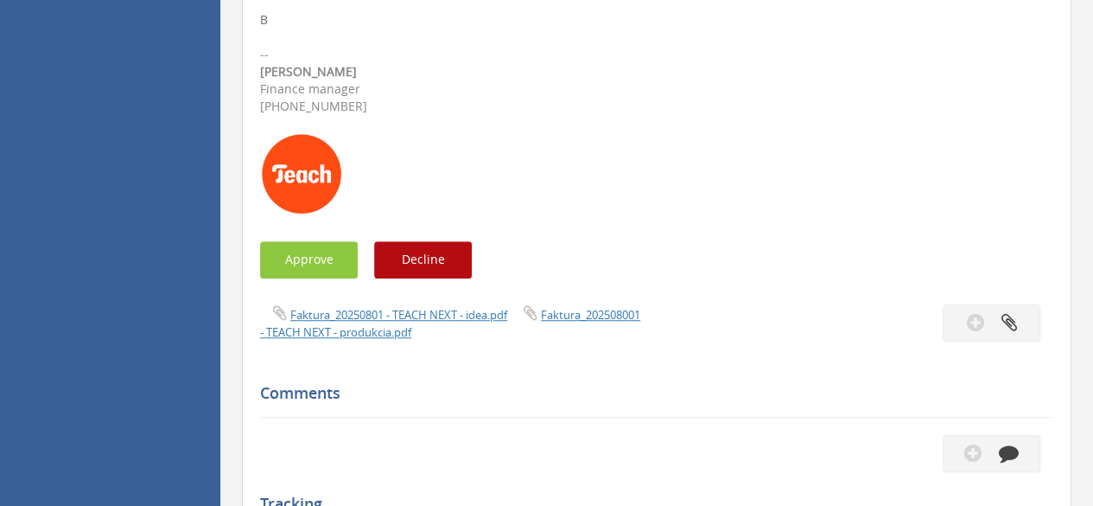
scroll to position [518, 0]
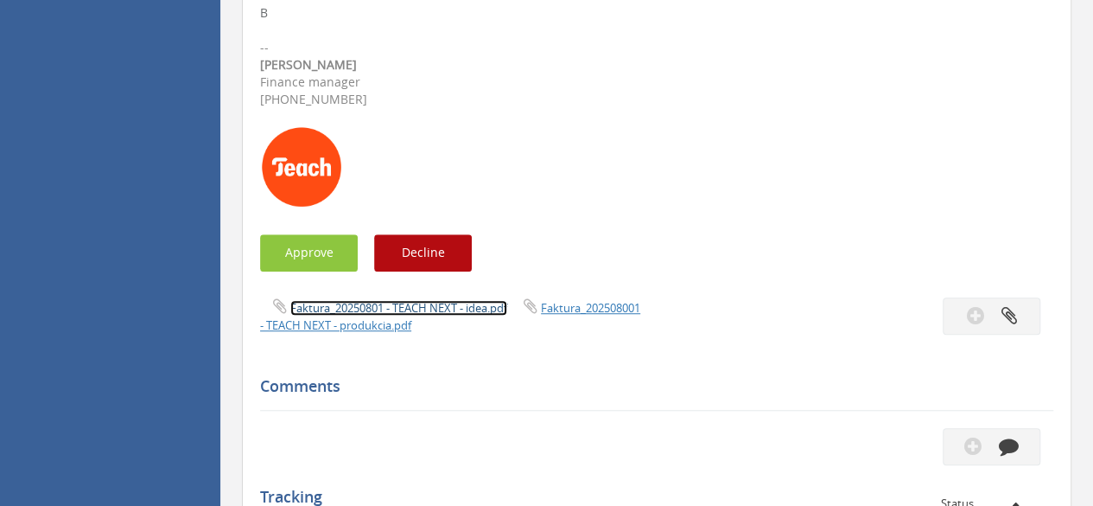
click at [420, 311] on link "Faktura_20250801 - TEACH NEXT - idea.pdf" at bounding box center [398, 308] width 217 height 16
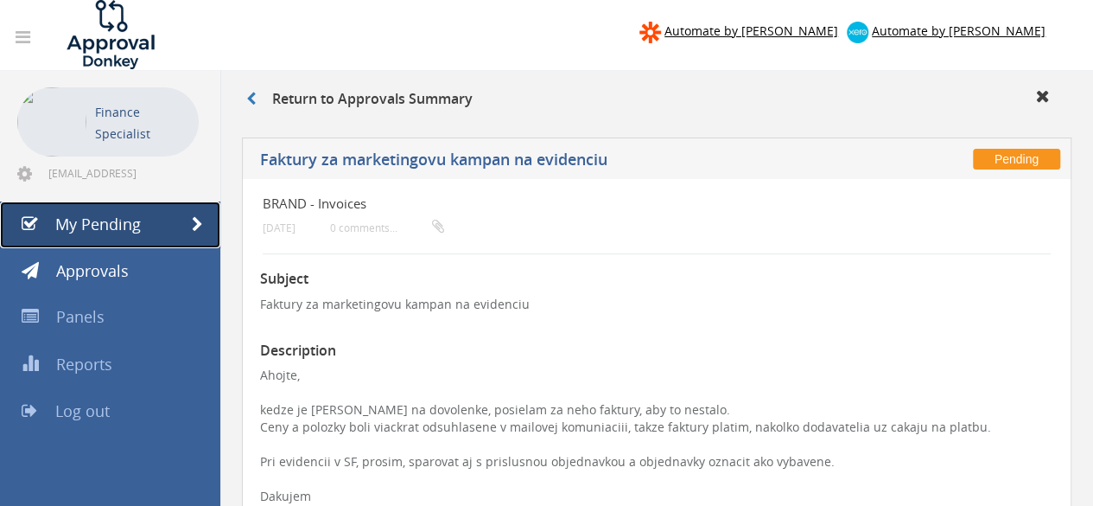
click at [84, 207] on link "My Pending" at bounding box center [110, 224] width 220 height 47
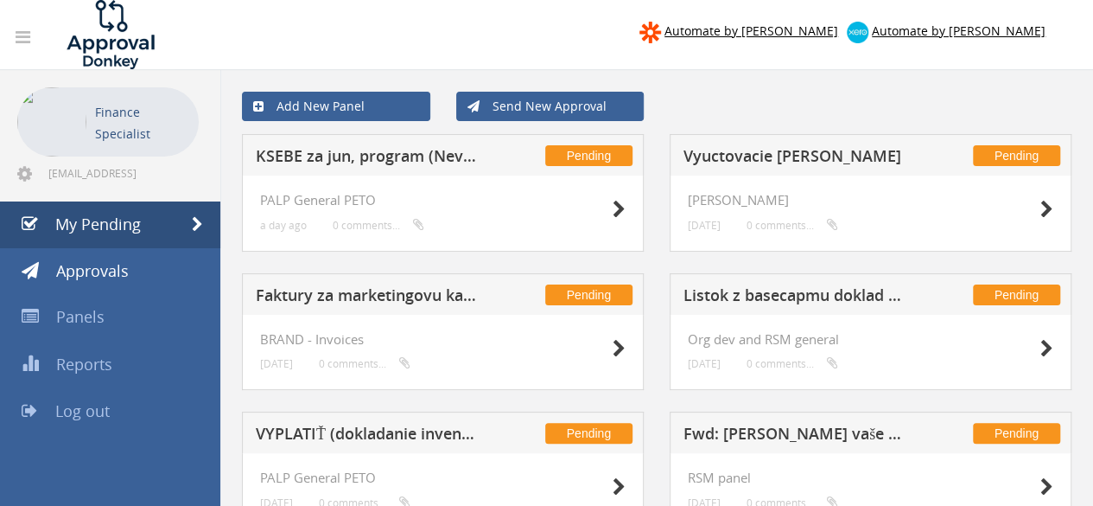
click at [797, 158] on h5 "Vyuctovacie [PERSON_NAME]" at bounding box center [796, 159] width 225 height 22
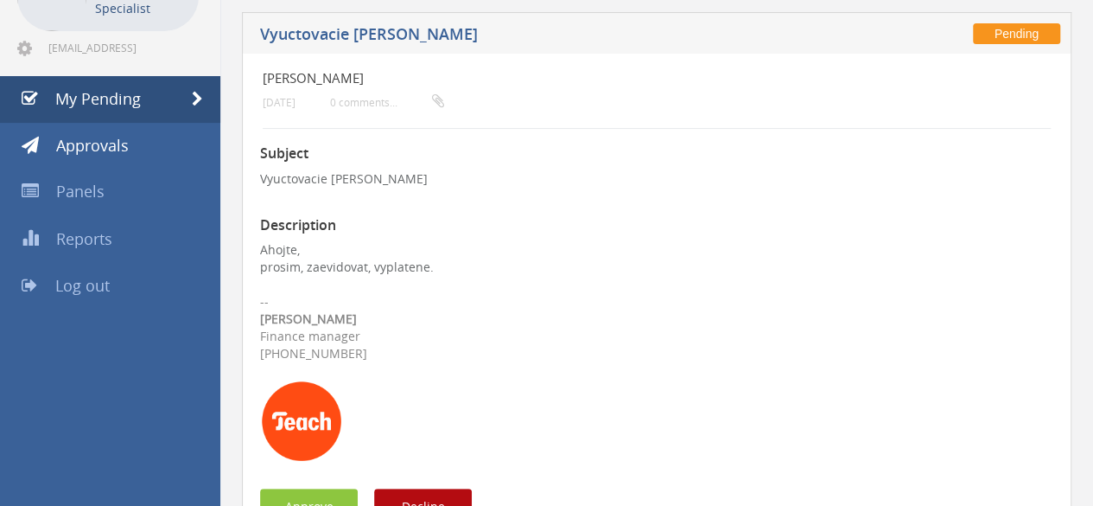
scroll to position [13, 0]
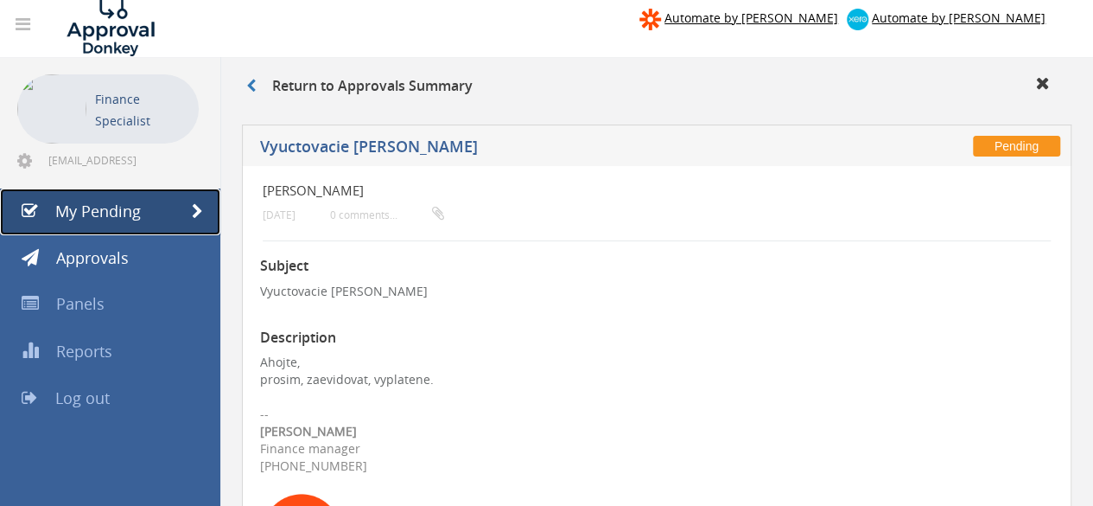
click at [137, 201] on span "My Pending" at bounding box center [98, 211] width 86 height 21
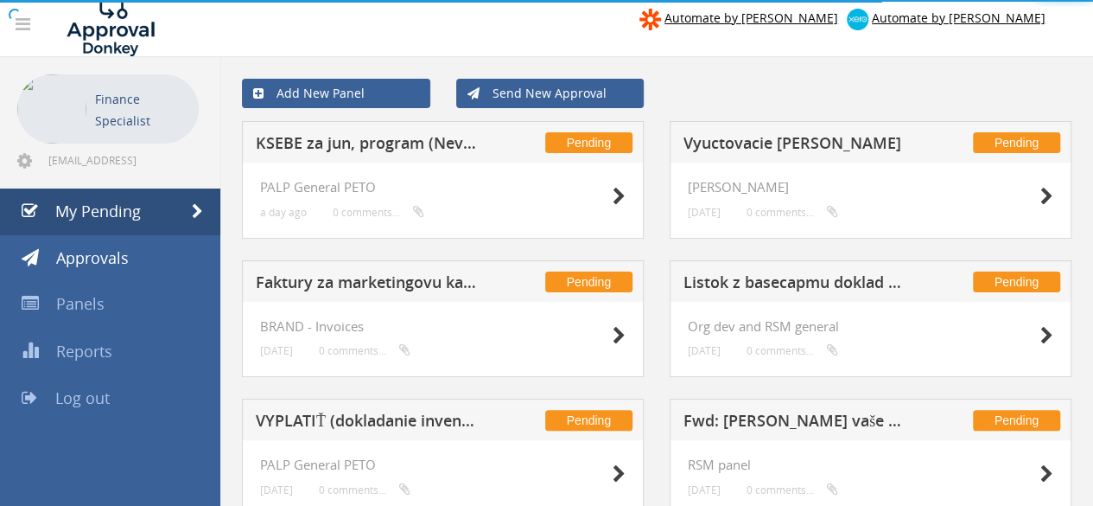
click at [335, 150] on h5 "KSEBE za jun, program (Nevplyatena - treba co najskor vyplatit)" at bounding box center [368, 146] width 225 height 22
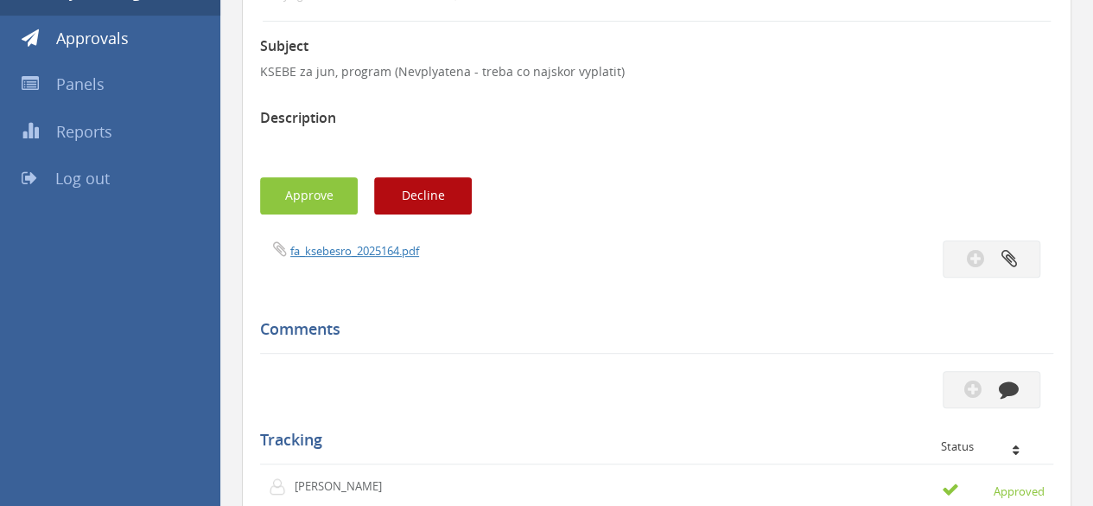
scroll to position [233, 0]
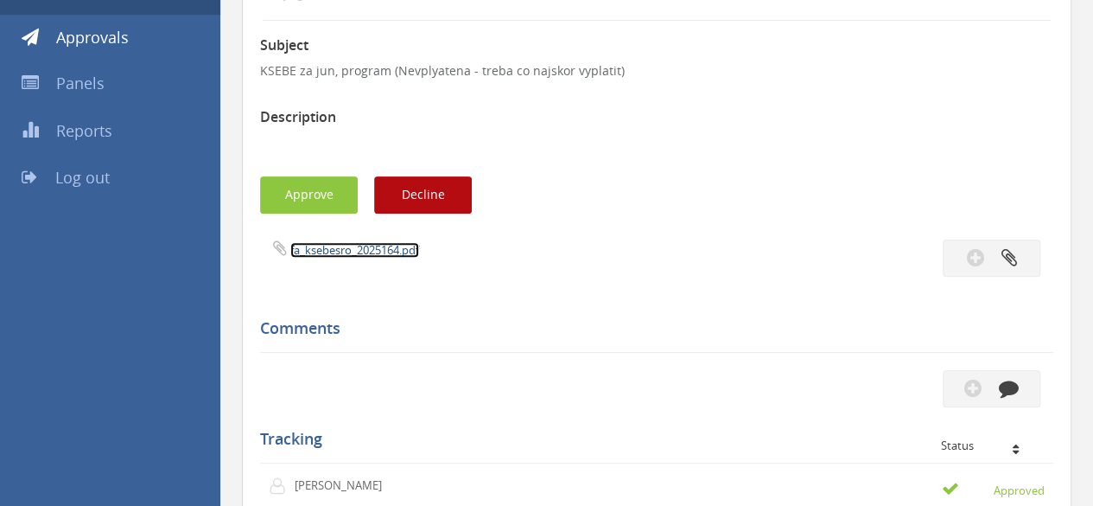
click at [361, 249] on link "fa_ksebesro_2025164.pdf" at bounding box center [354, 250] width 129 height 16
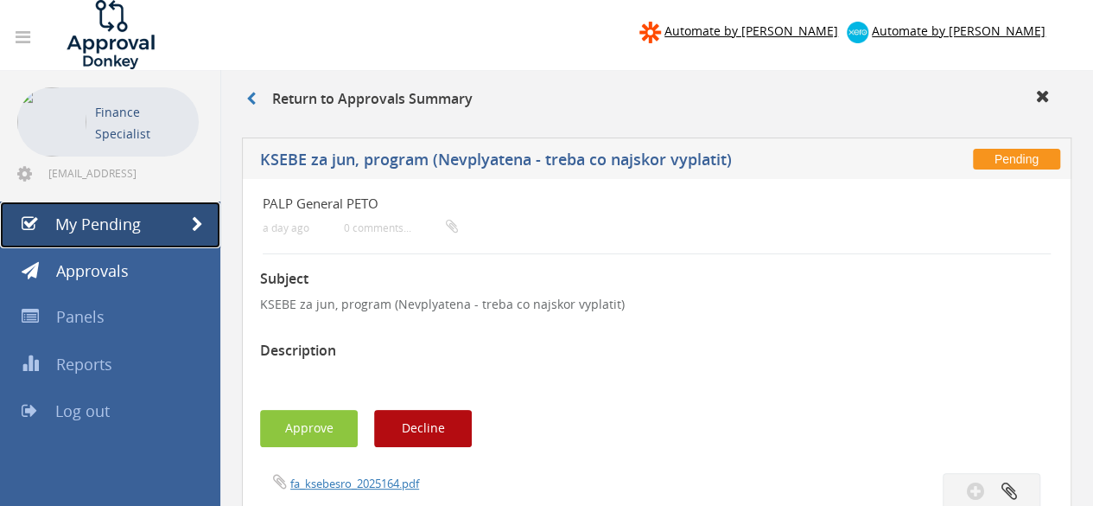
click at [105, 210] on link "My Pending" at bounding box center [110, 224] width 220 height 47
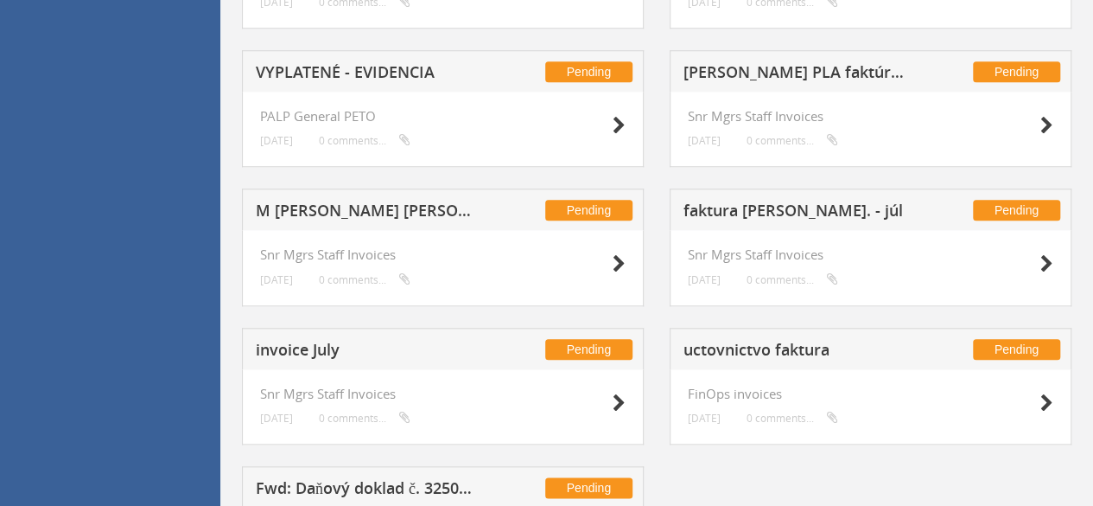
click at [372, 210] on h5 "M [PERSON_NAME] [PERSON_NAME] [DATE]" at bounding box center [368, 213] width 225 height 22
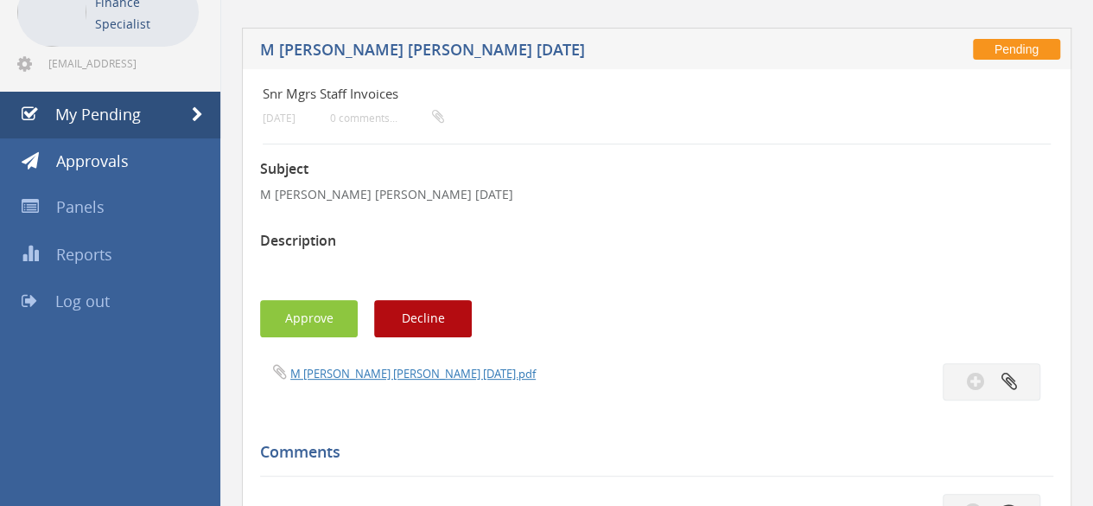
scroll to position [108, 0]
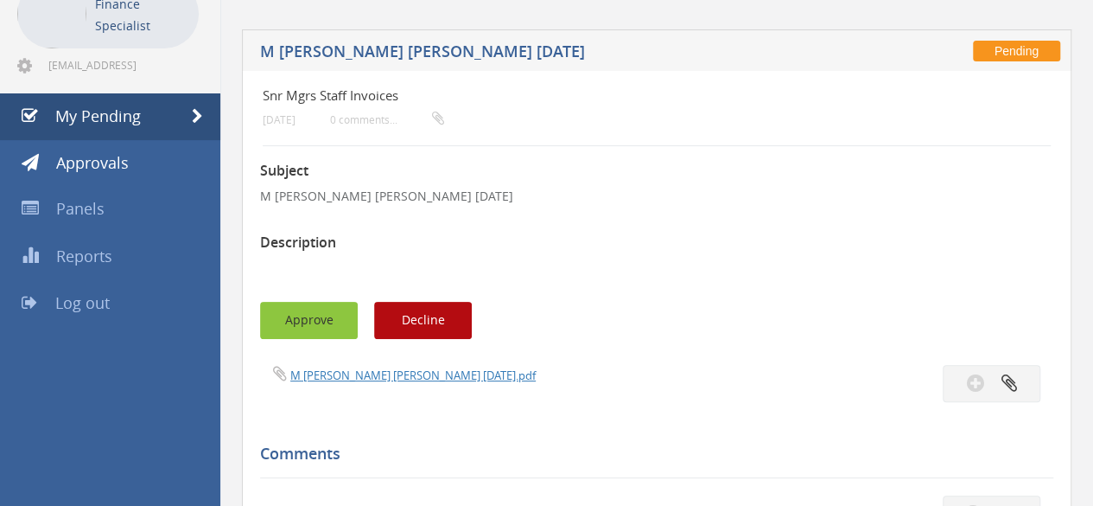
click at [316, 315] on button "Approve" at bounding box center [309, 320] width 98 height 37
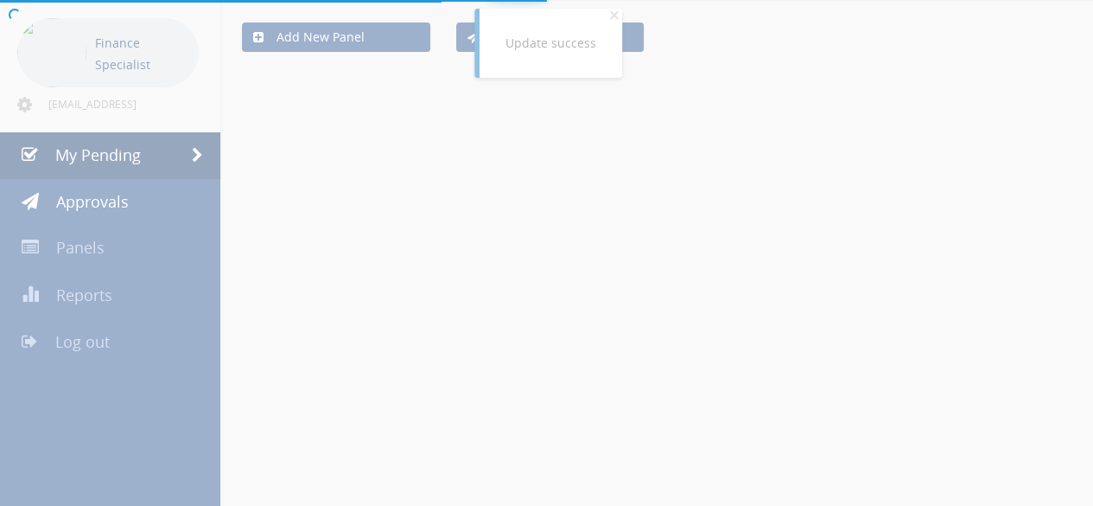
scroll to position [108, 0]
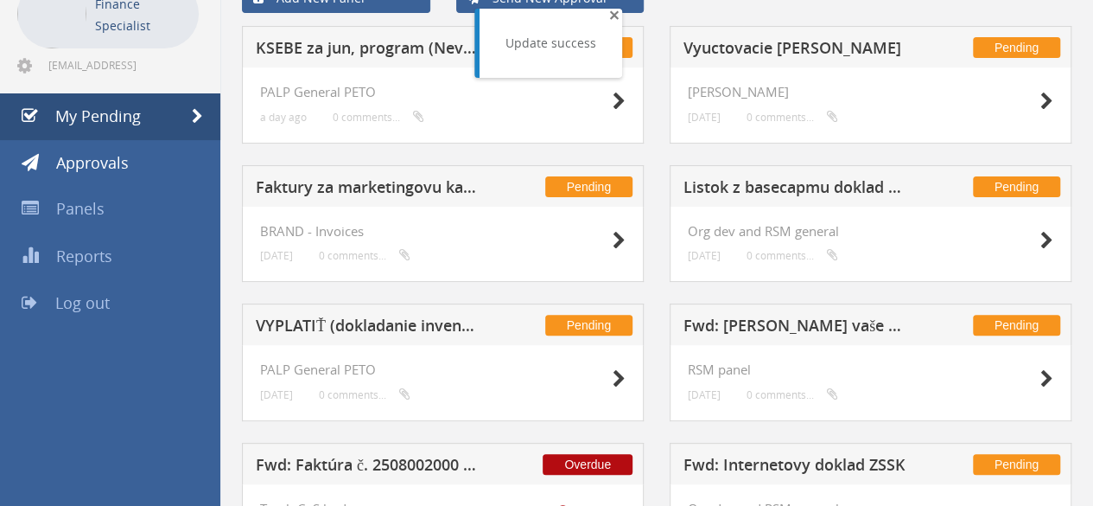
click at [610, 16] on span "×" at bounding box center [614, 15] width 10 height 24
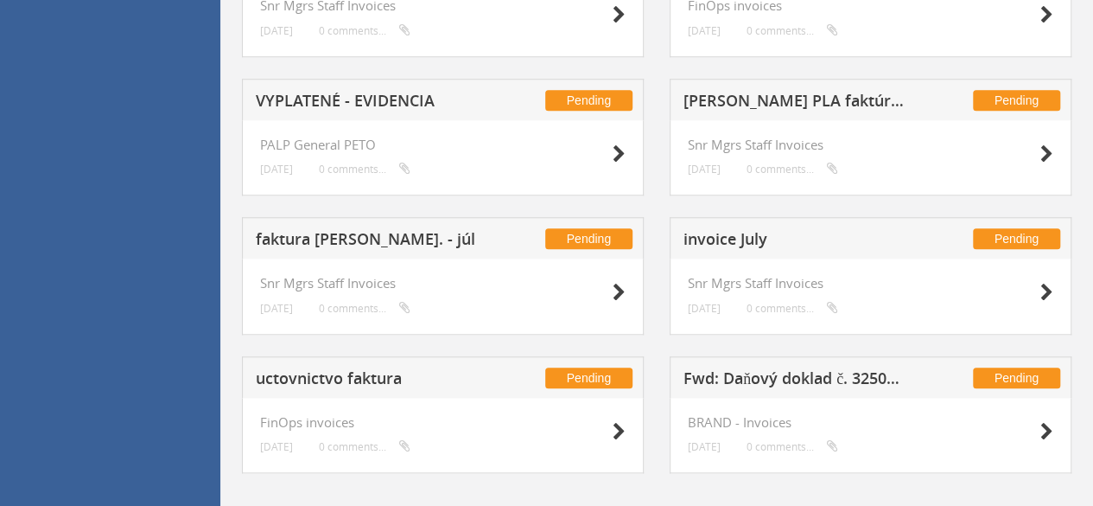
scroll to position [769, 0]
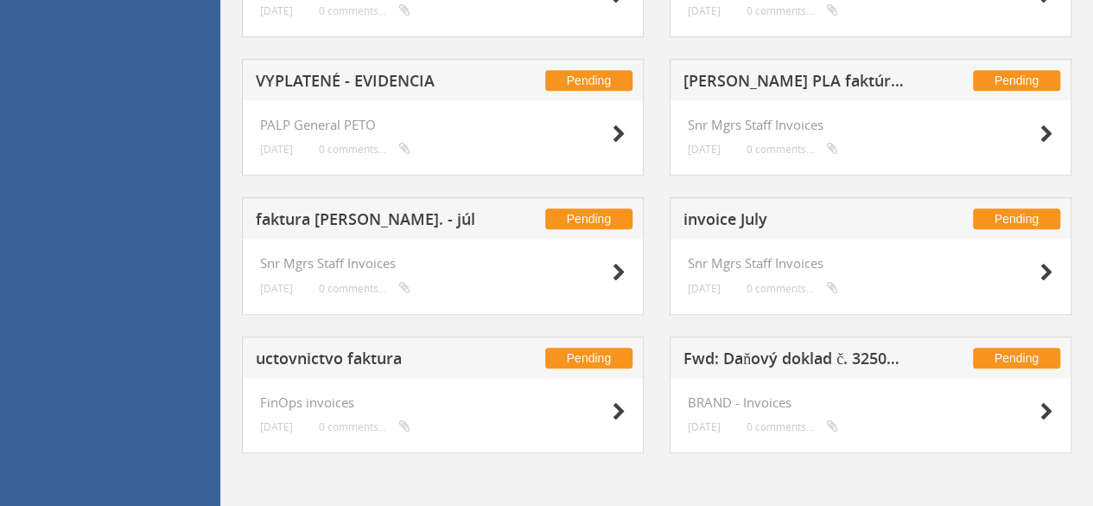
click at [377, 219] on h5 "faktura [PERSON_NAME]. - júl" at bounding box center [368, 222] width 225 height 22
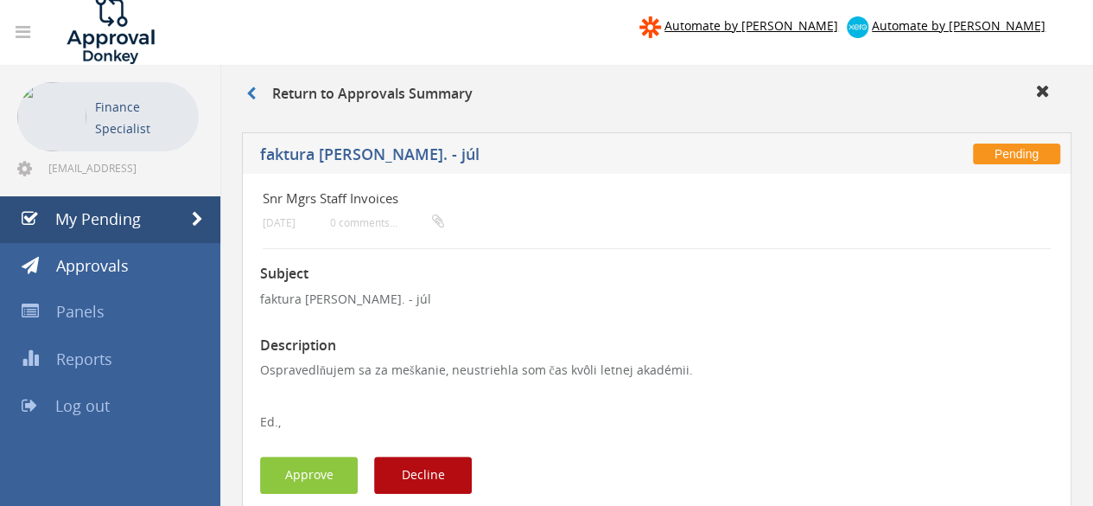
scroll to position [86, 0]
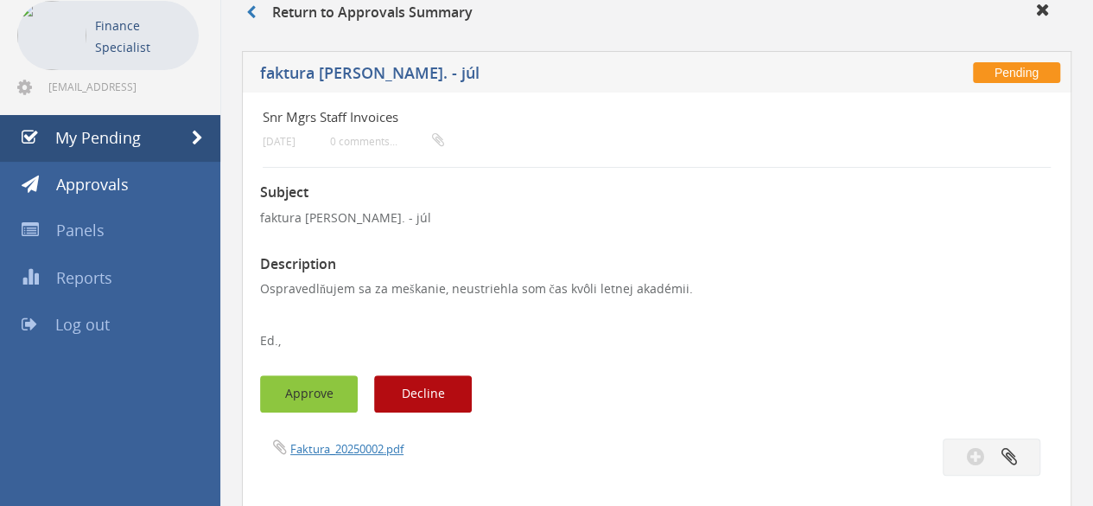
click at [335, 401] on button "Approve" at bounding box center [309, 393] width 98 height 37
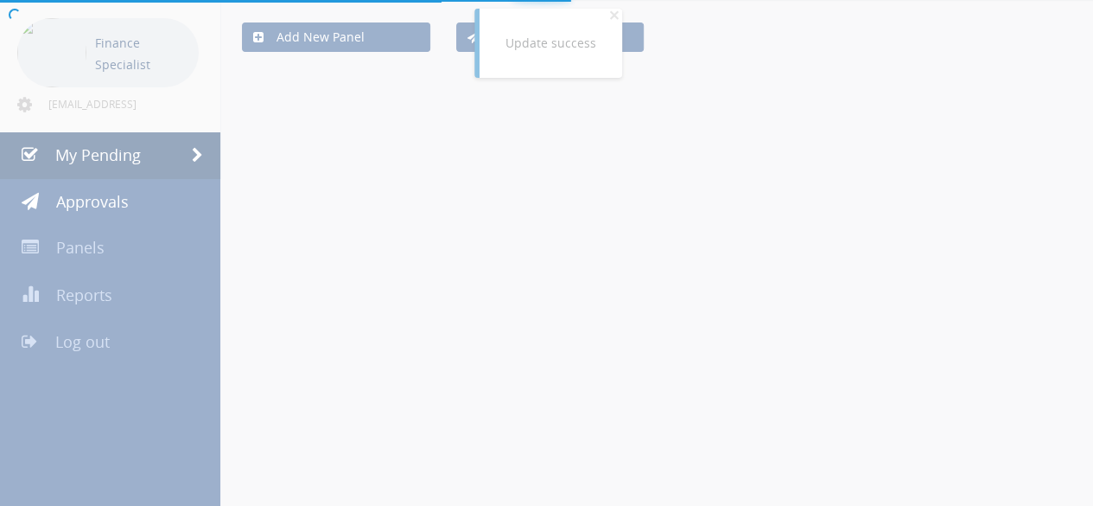
scroll to position [86, 0]
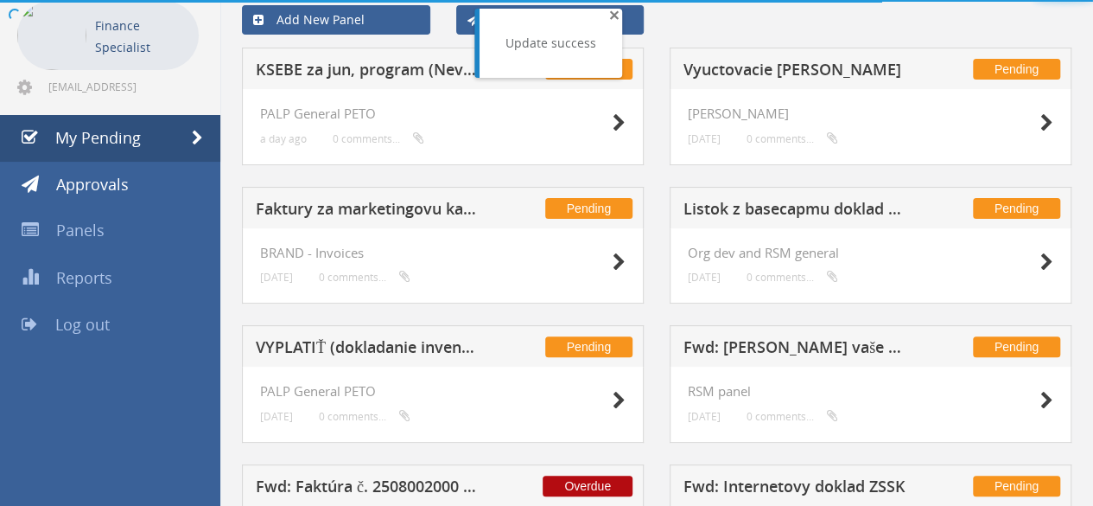
click at [610, 16] on span "×" at bounding box center [614, 15] width 10 height 24
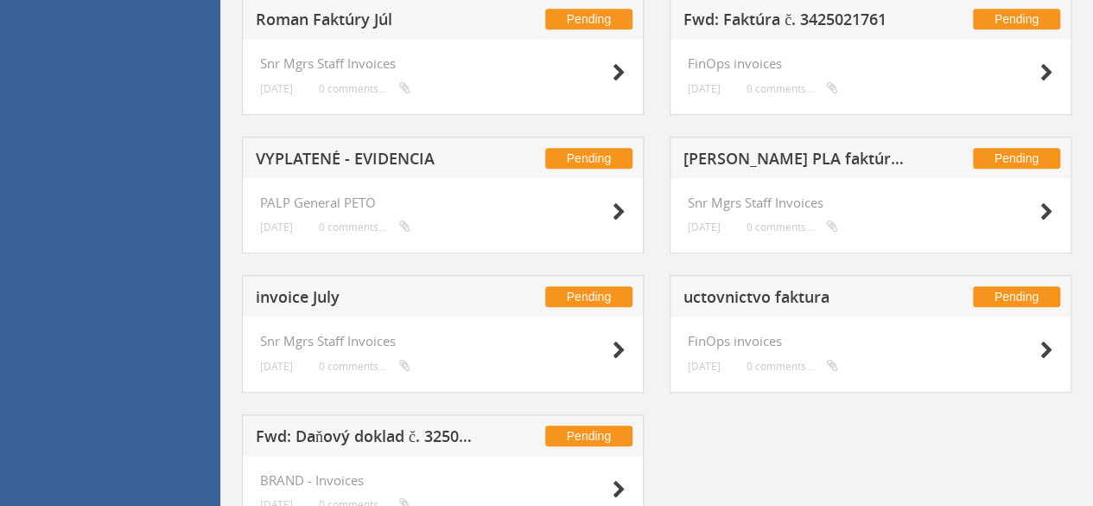
scroll to position [769, 0]
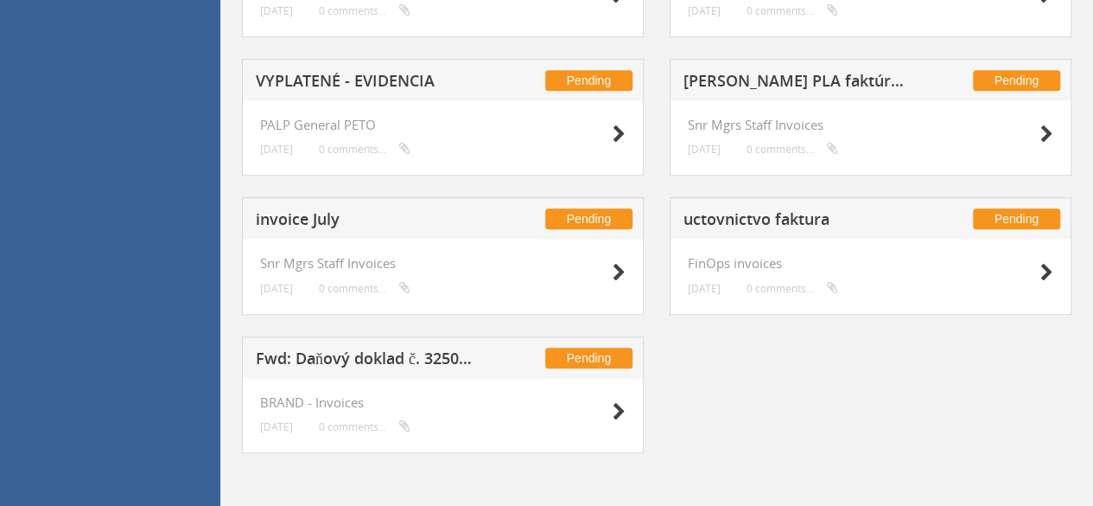
click at [730, 215] on h5 "uctovnictvo faktura" at bounding box center [796, 222] width 225 height 22
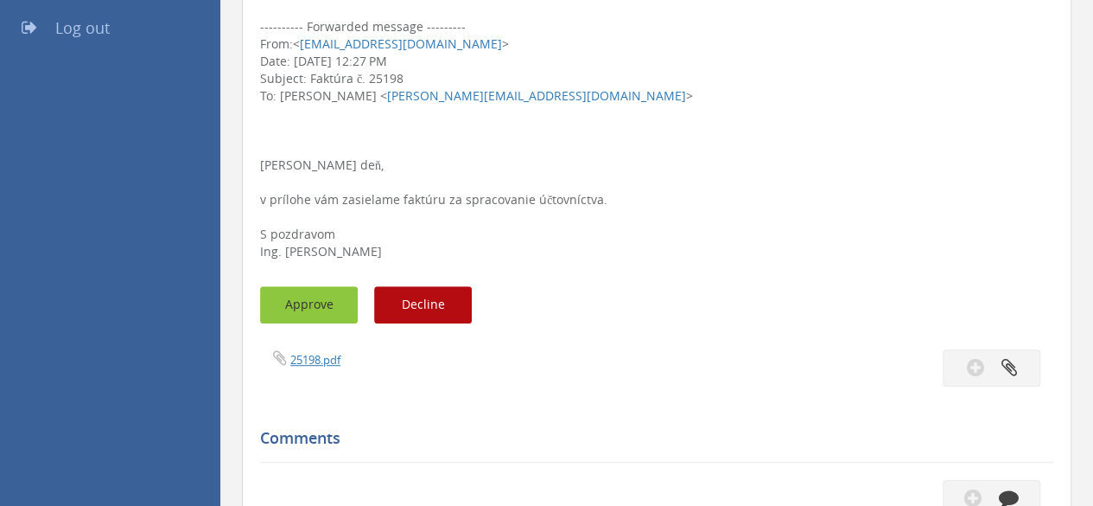
scroll to position [337, 0]
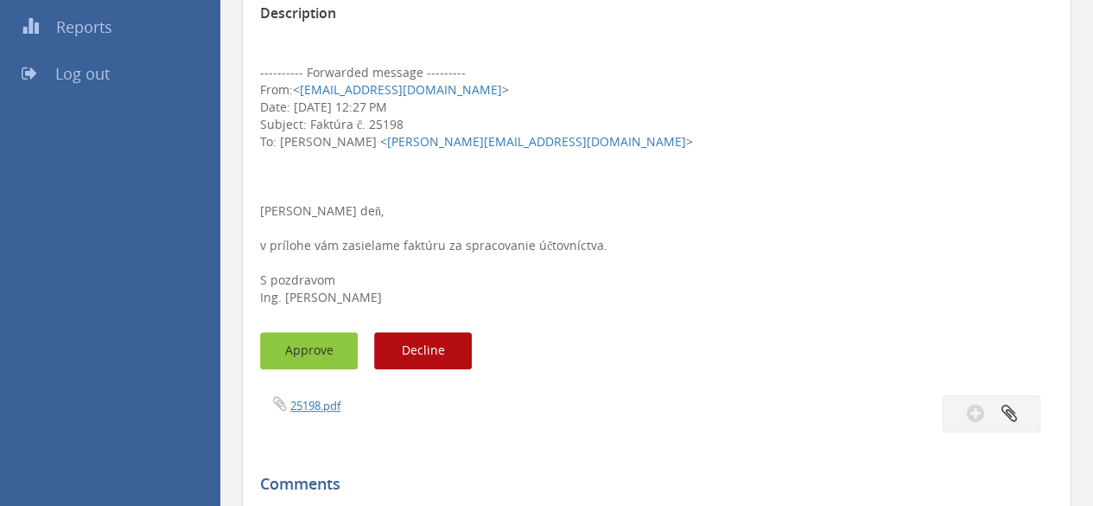
click at [302, 366] on button "Approve" at bounding box center [309, 350] width 98 height 37
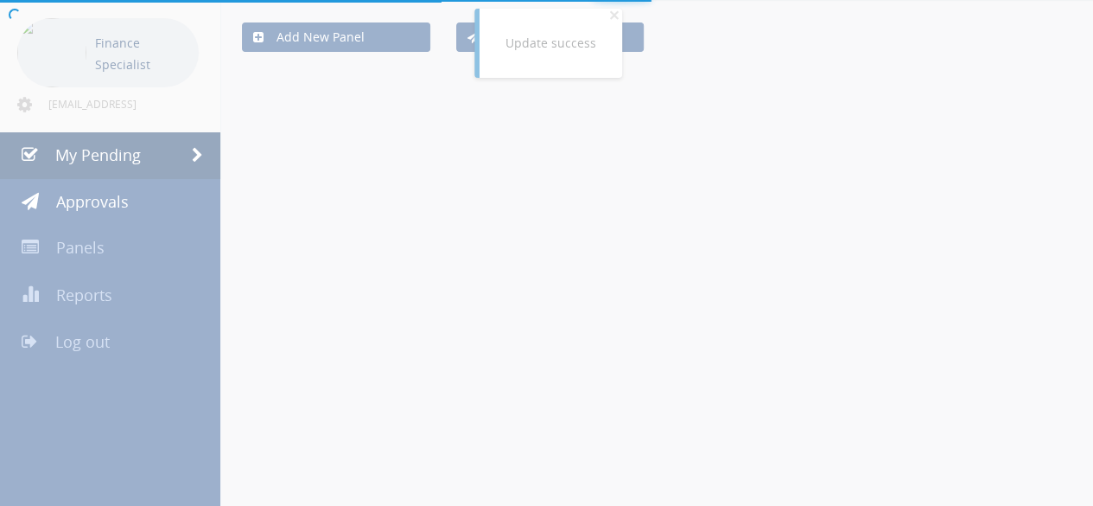
scroll to position [337, 0]
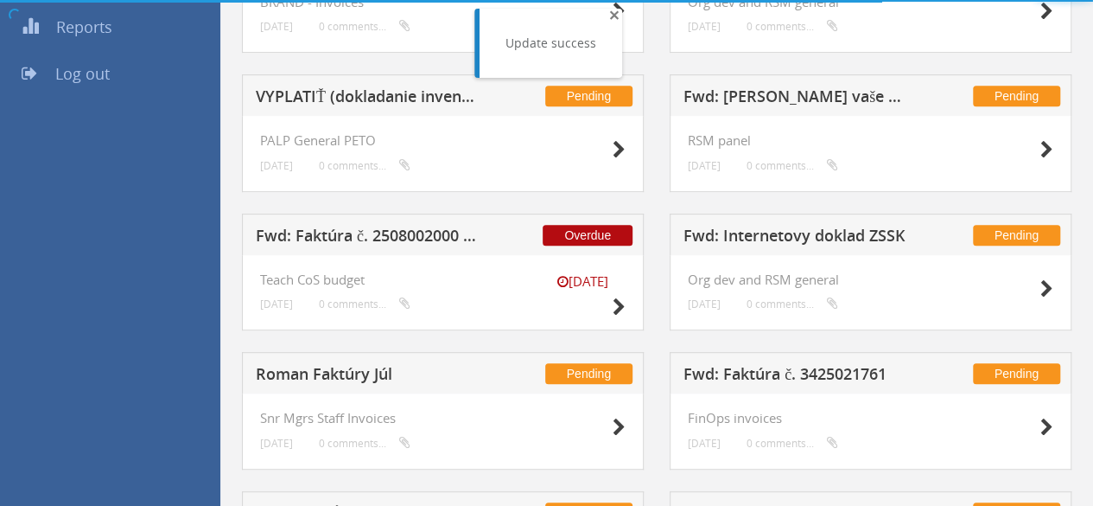
click at [612, 15] on span "×" at bounding box center [614, 15] width 10 height 24
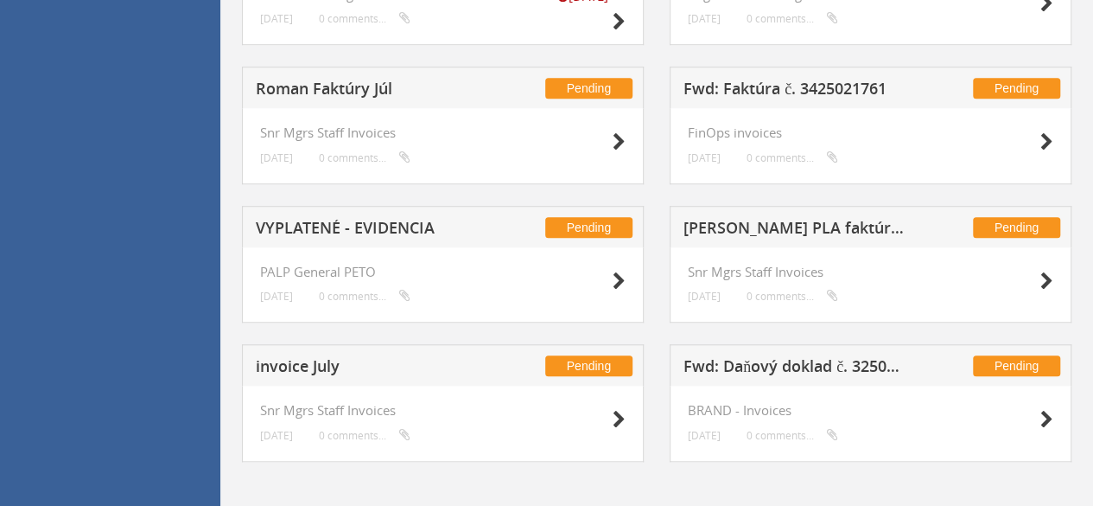
scroll to position [631, 0]
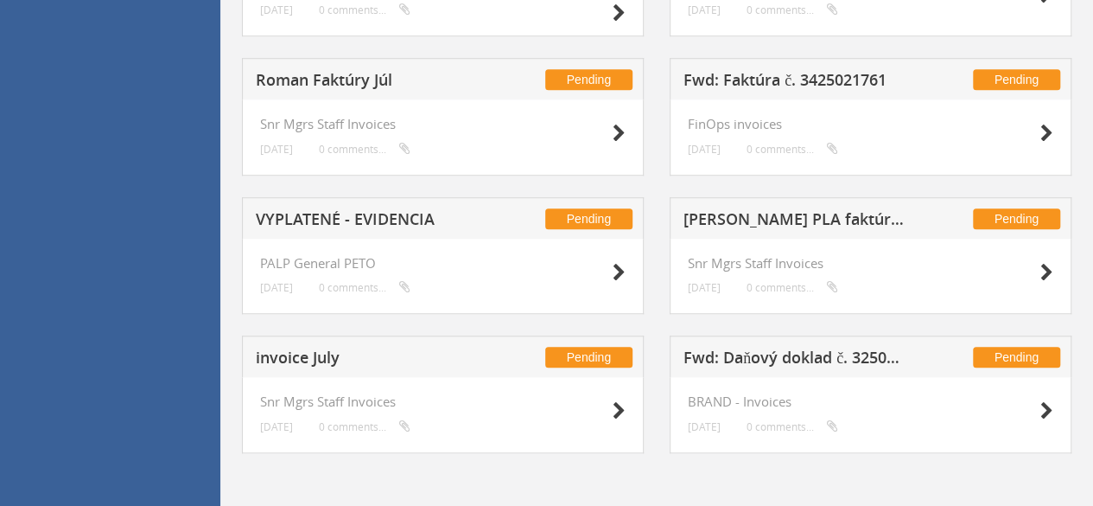
click at [278, 349] on h5 "invoice July" at bounding box center [368, 360] width 225 height 22
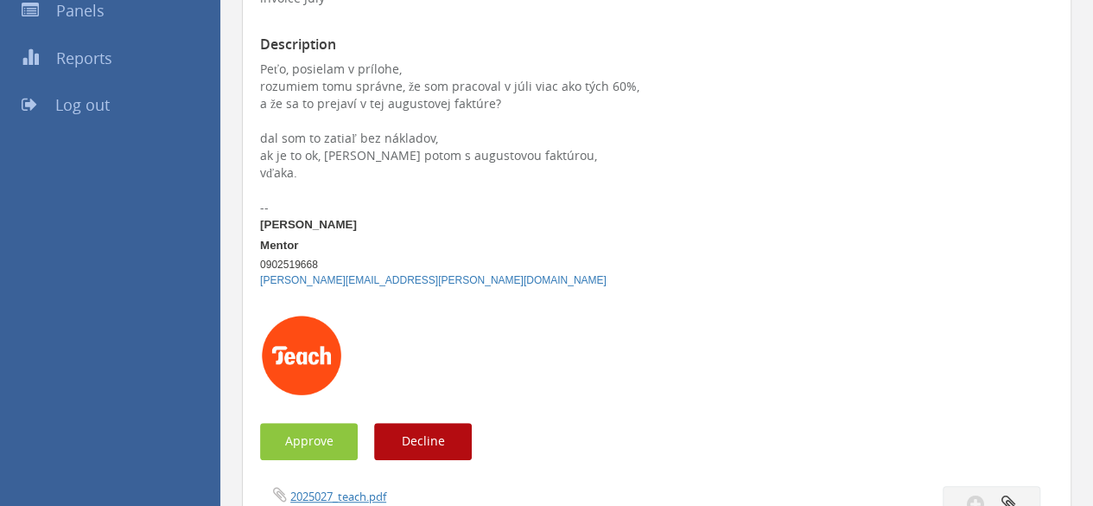
scroll to position [285, 0]
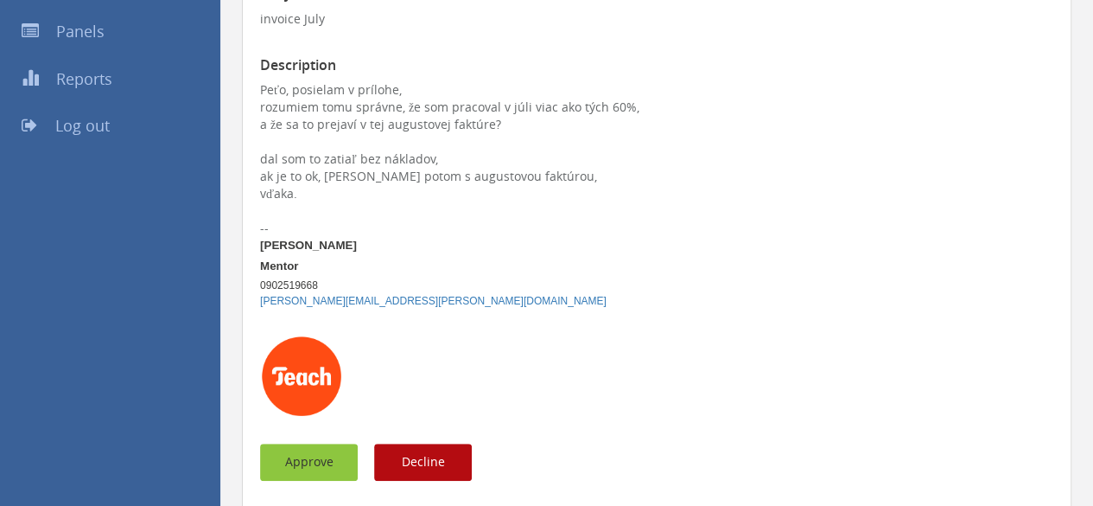
click at [316, 461] on button "Approve" at bounding box center [309, 461] width 98 height 37
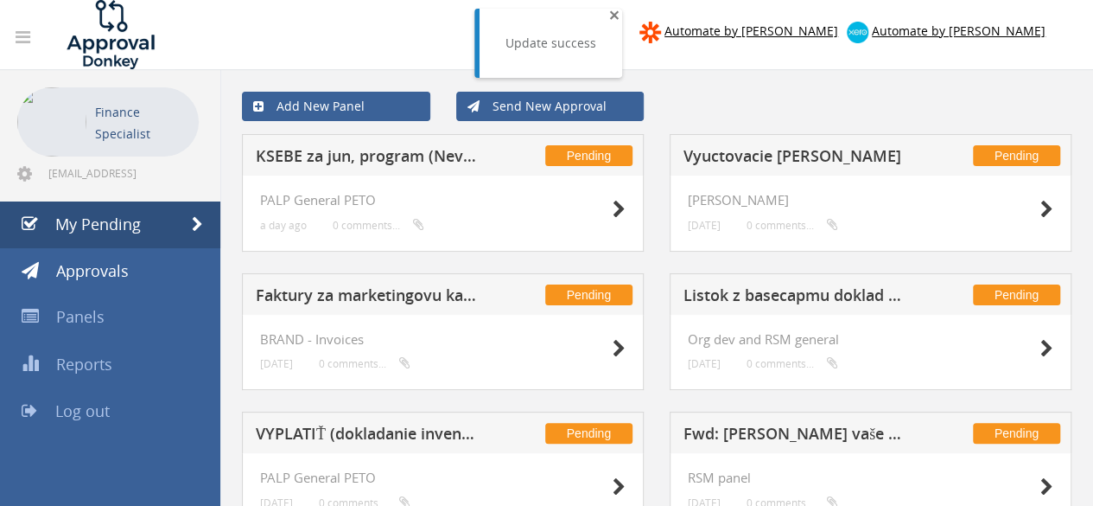
click at [609, 18] on span "×" at bounding box center [614, 15] width 10 height 24
